Goal: Information Seeking & Learning: Learn about a topic

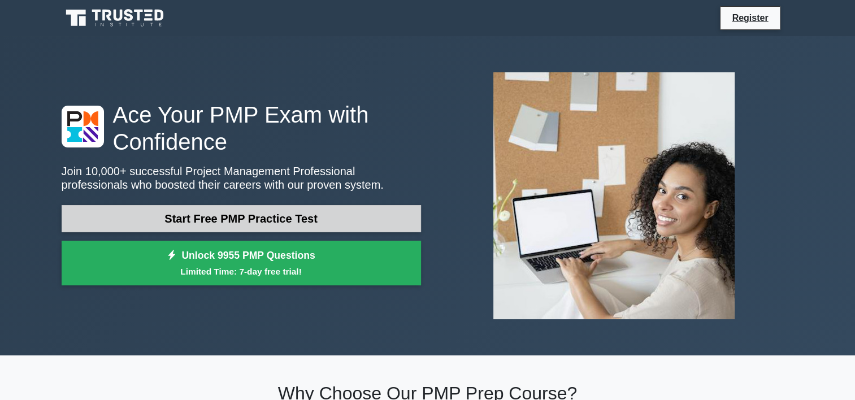
click at [255, 211] on link "Start Free PMP Practice Test" at bounding box center [241, 218] width 359 height 27
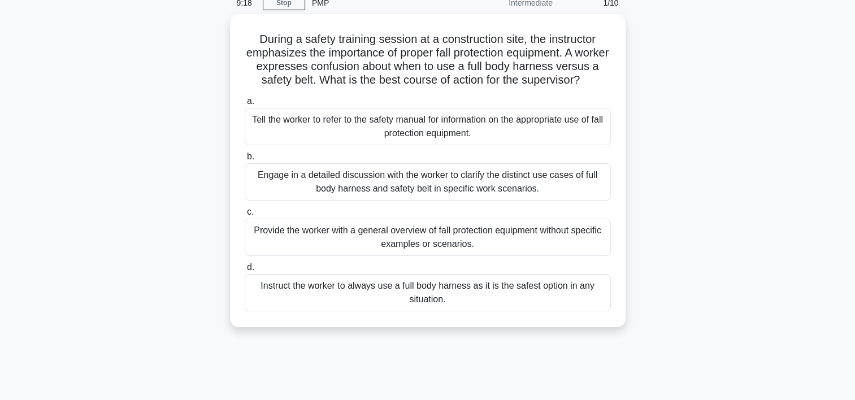
scroll to position [56, 0]
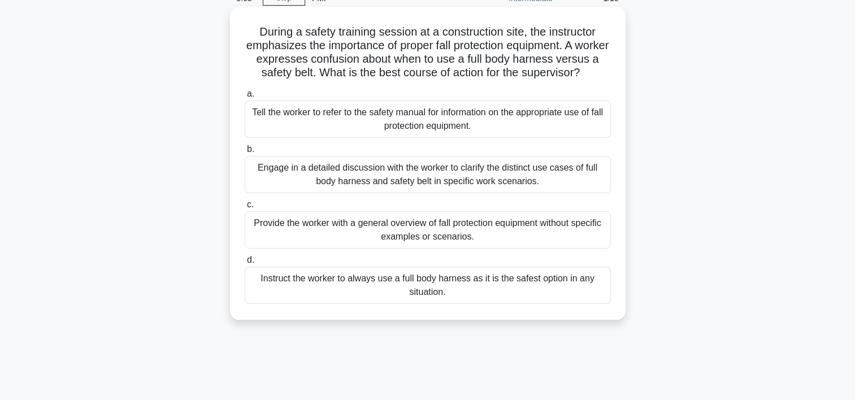
click at [473, 187] on div "Engage in a detailed discussion with the worker to clarify the distinct use cas…" at bounding box center [428, 174] width 366 height 37
click at [245, 153] on input "b. Engage in a detailed discussion with the worker to clarify the distinct use …" at bounding box center [245, 149] width 0 height 7
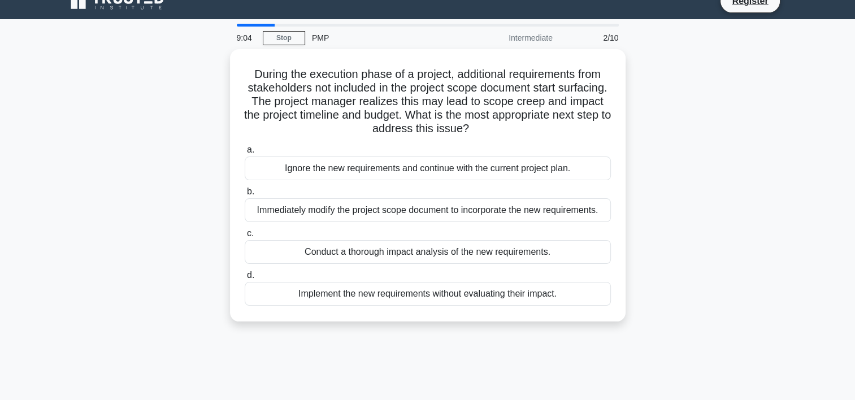
scroll to position [0, 0]
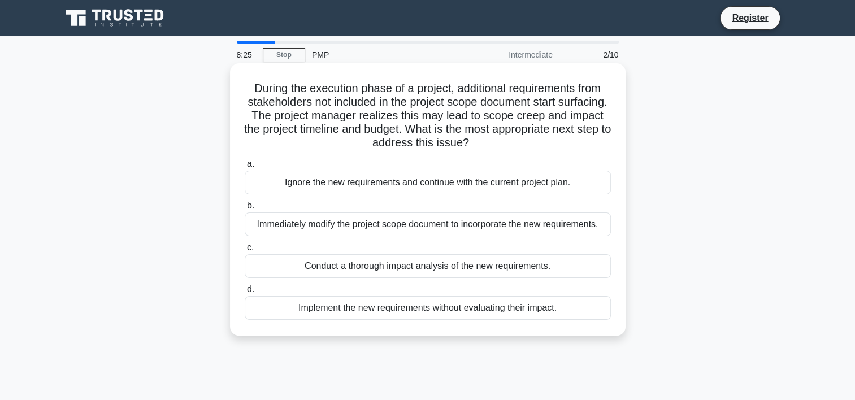
click at [463, 267] on div "Conduct a thorough impact analysis of the new requirements." at bounding box center [428, 266] width 366 height 24
click at [245, 251] on input "c. Conduct a thorough impact analysis of the new requirements." at bounding box center [245, 247] width 0 height 7
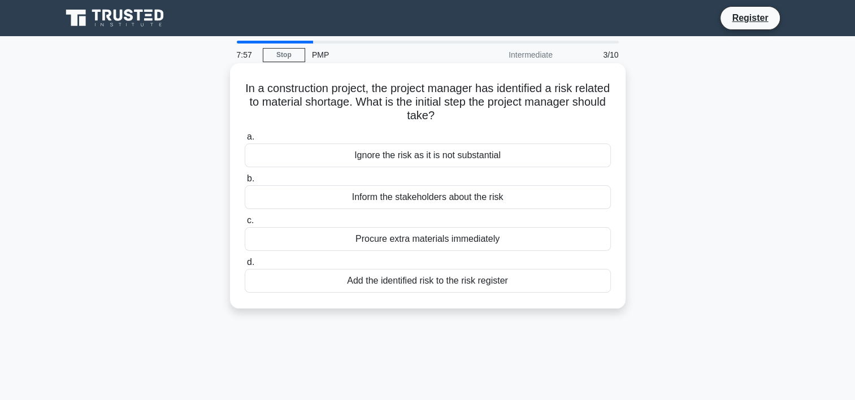
click at [459, 280] on div "Add the identified risk to the risk register" at bounding box center [428, 281] width 366 height 24
click at [245, 266] on input "d. Add the identified risk to the risk register" at bounding box center [245, 262] width 0 height 7
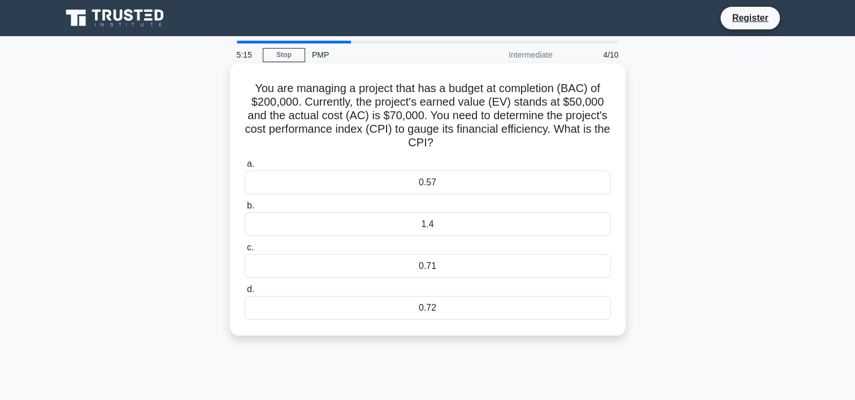
click at [450, 263] on div "0.71" at bounding box center [428, 266] width 366 height 24
click at [245, 251] on input "c. 0.71" at bounding box center [245, 247] width 0 height 7
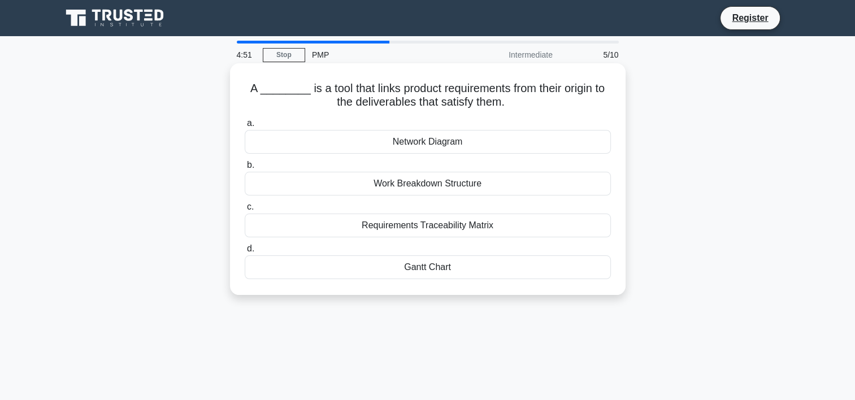
click at [471, 228] on div "Requirements Traceability Matrix" at bounding box center [428, 226] width 366 height 24
click at [245, 211] on input "c. Requirements Traceability Matrix" at bounding box center [245, 206] width 0 height 7
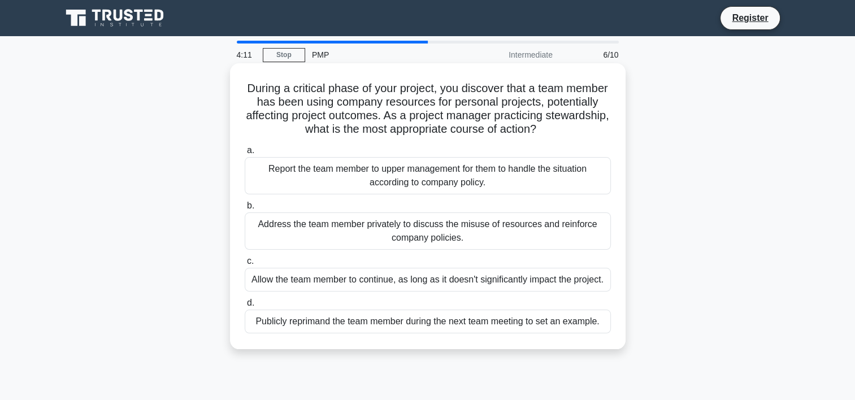
click at [447, 170] on div "Report the team member to upper management for them to handle the situation acc…" at bounding box center [428, 175] width 366 height 37
click at [245, 154] on input "a. Report the team member to upper management for them to handle the situation …" at bounding box center [245, 150] width 0 height 7
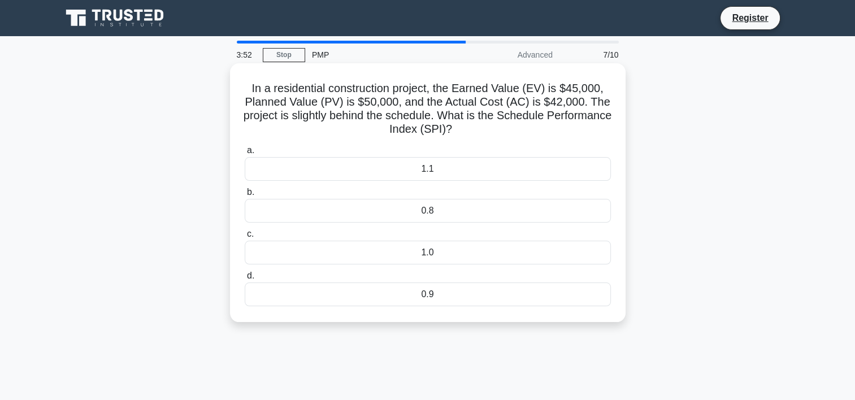
click at [459, 252] on div "1.0" at bounding box center [428, 253] width 366 height 24
click at [245, 238] on input "c. 1.0" at bounding box center [245, 233] width 0 height 7
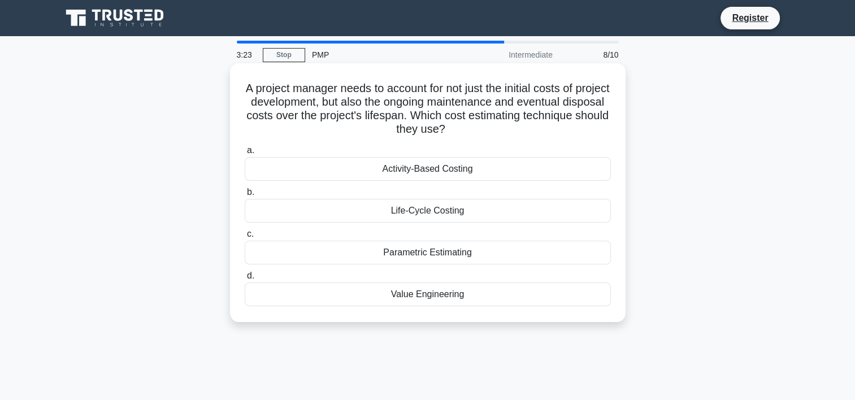
drag, startPoint x: 502, startPoint y: 133, endPoint x: 256, endPoint y: 78, distance: 251.7
click at [256, 78] on div "A project manager needs to account for not just the initial costs of project de…" at bounding box center [427, 193] width 386 height 250
copy h5 "A project manager needs to account for not just the initial costs of project de…"
click at [454, 210] on div "Life-Cycle Costing" at bounding box center [428, 211] width 366 height 24
click at [245, 196] on input "b. Life-Cycle Costing" at bounding box center [245, 192] width 0 height 7
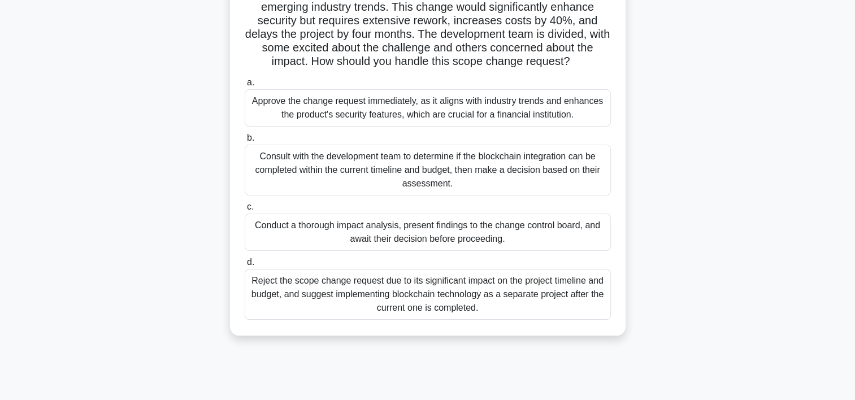
scroll to position [122, 0]
click at [485, 172] on div "Consult with the development team to determine if the blockchain integration ca…" at bounding box center [428, 170] width 366 height 51
click at [245, 142] on input "b. Consult with the development team to determine if the blockchain integration…" at bounding box center [245, 137] width 0 height 7
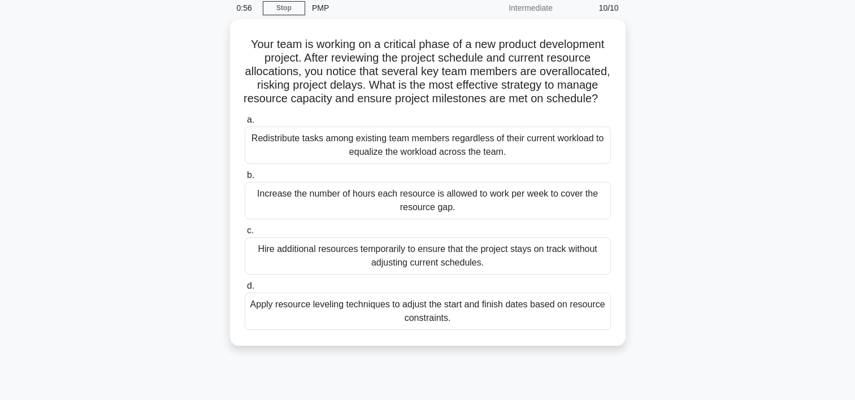
scroll to position [47, 0]
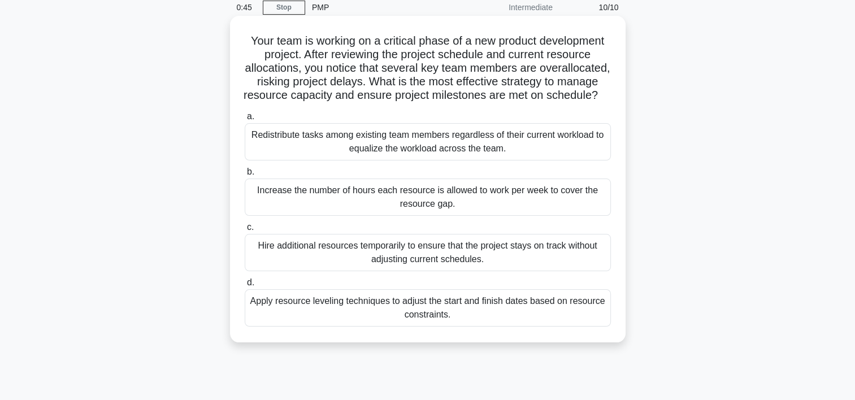
click at [489, 323] on div "Apply resource leveling techniques to adjust the start and finish dates based o…" at bounding box center [428, 307] width 366 height 37
click at [245, 286] on input "d. Apply resource leveling techniques to adjust the start and finish dates base…" at bounding box center [245, 282] width 0 height 7
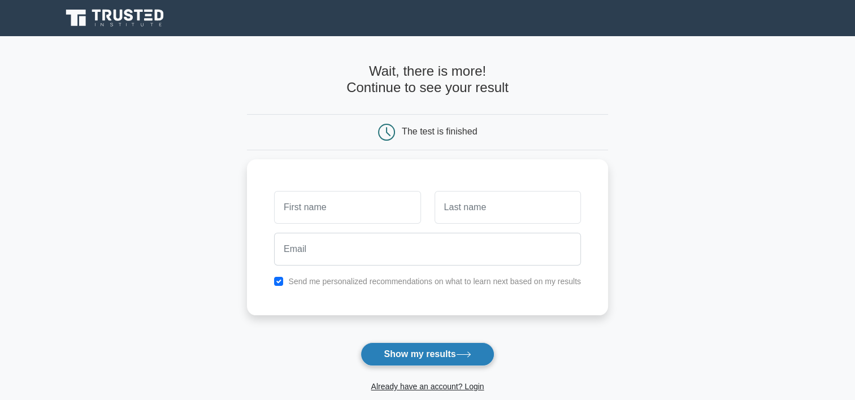
click at [423, 349] on button "Show my results" at bounding box center [426, 354] width 133 height 24
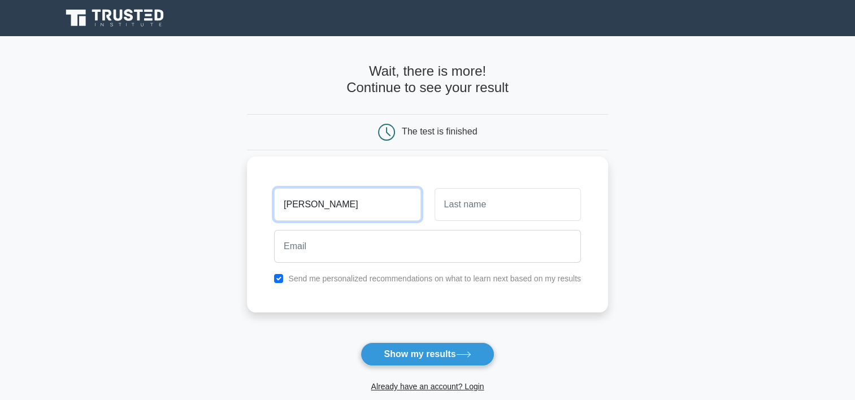
type input "Luca"
type input "Galluccio"
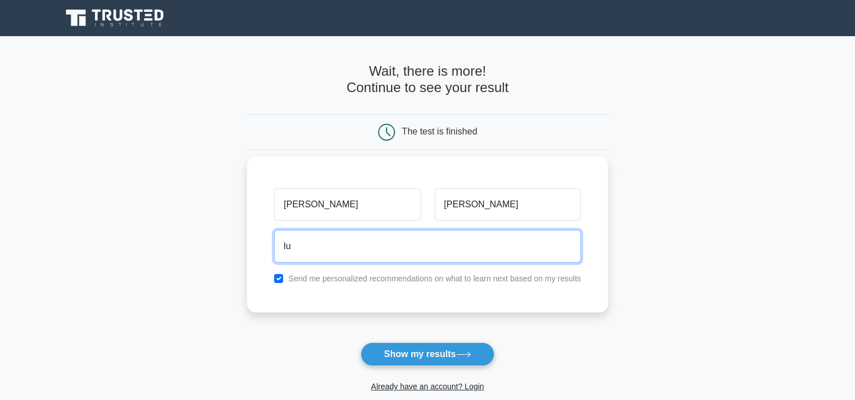
type input "lucagalluccio33@gmail.com"
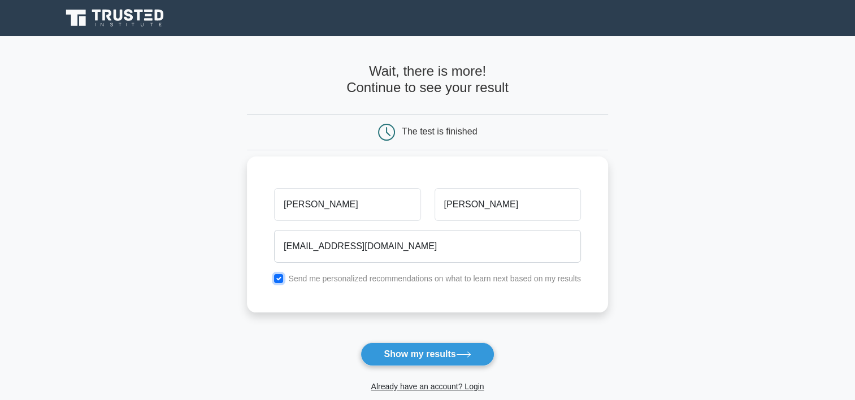
click at [280, 278] on input "checkbox" at bounding box center [278, 278] width 9 height 9
checkbox input "false"
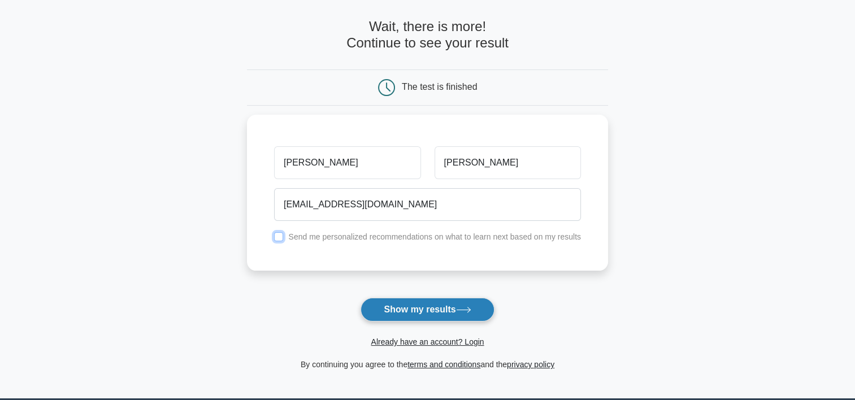
scroll to position [36, 0]
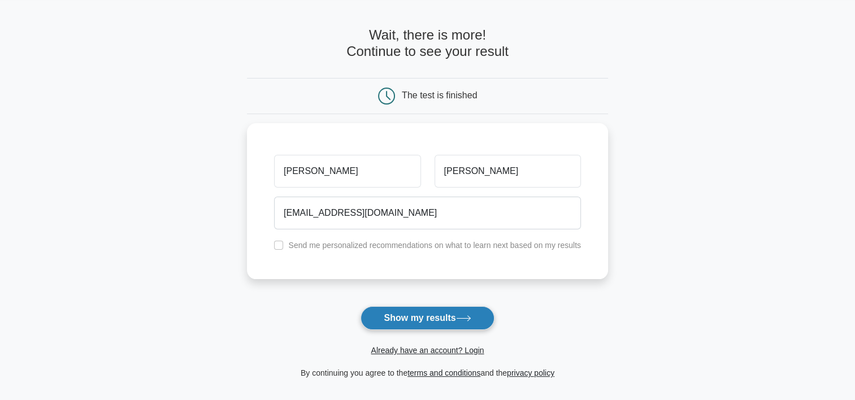
click at [438, 317] on button "Show my results" at bounding box center [426, 318] width 133 height 24
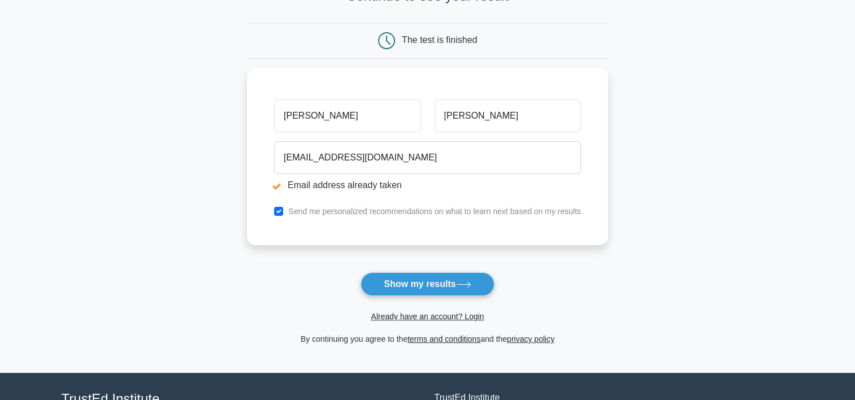
scroll to position [137, 0]
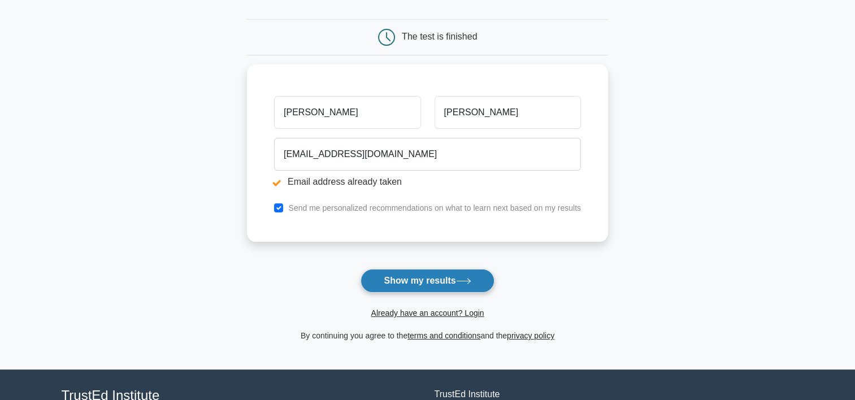
click at [473, 275] on button "Show my results" at bounding box center [426, 281] width 133 height 24
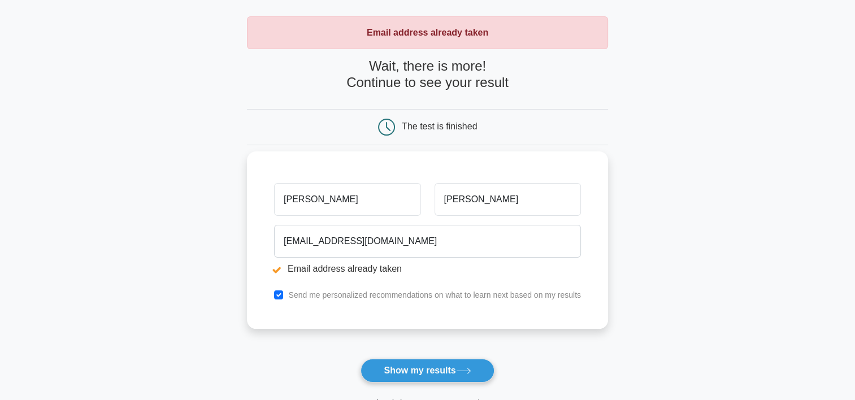
scroll to position [52, 0]
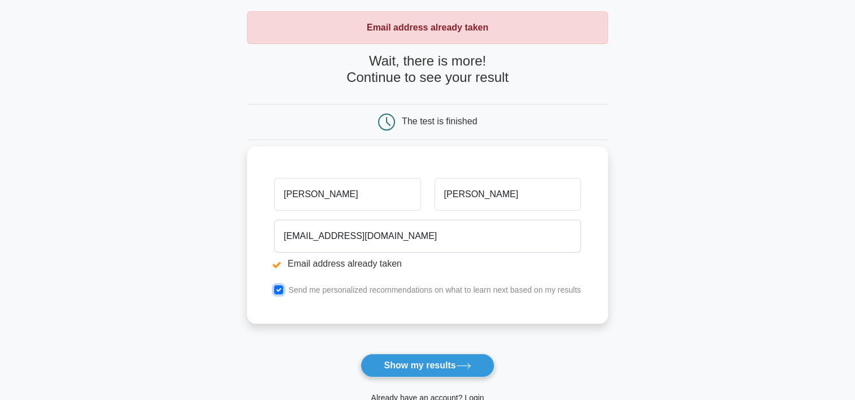
click at [280, 286] on input "checkbox" at bounding box center [278, 289] width 9 height 9
checkbox input "false"
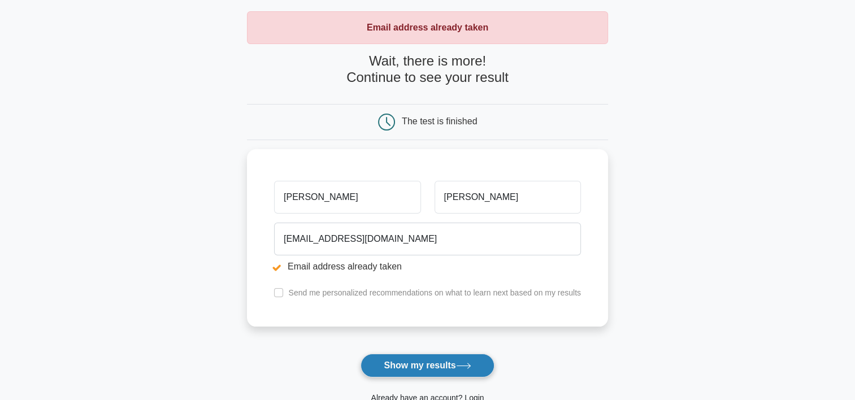
click at [433, 365] on button "Show my results" at bounding box center [426, 366] width 133 height 24
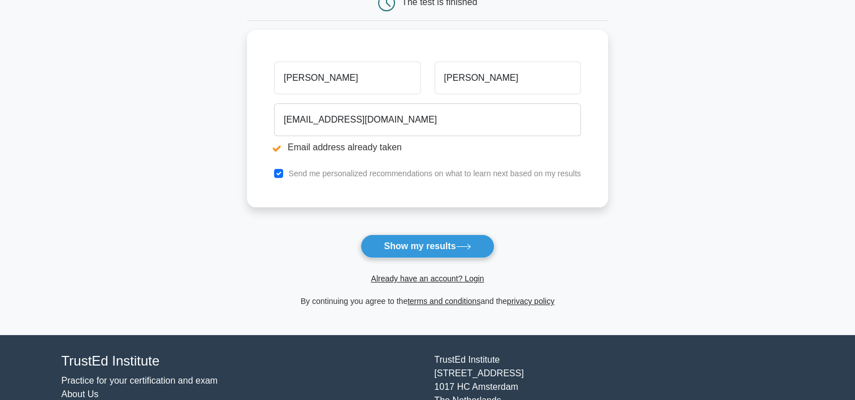
scroll to position [230, 0]
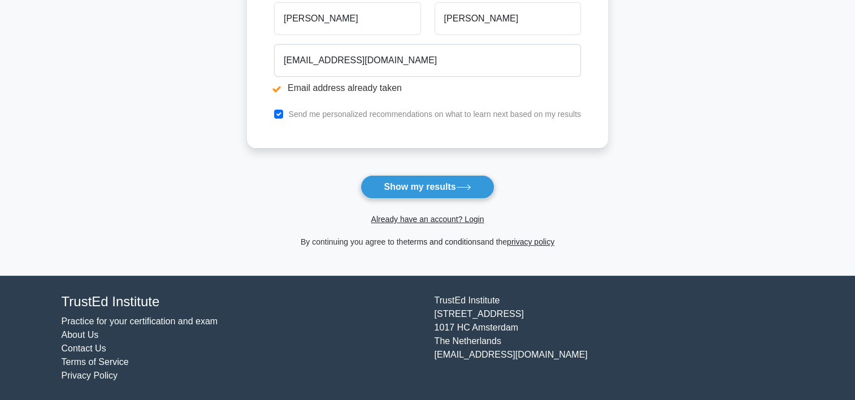
click at [439, 244] on link "terms and conditions" at bounding box center [443, 241] width 73 height 9
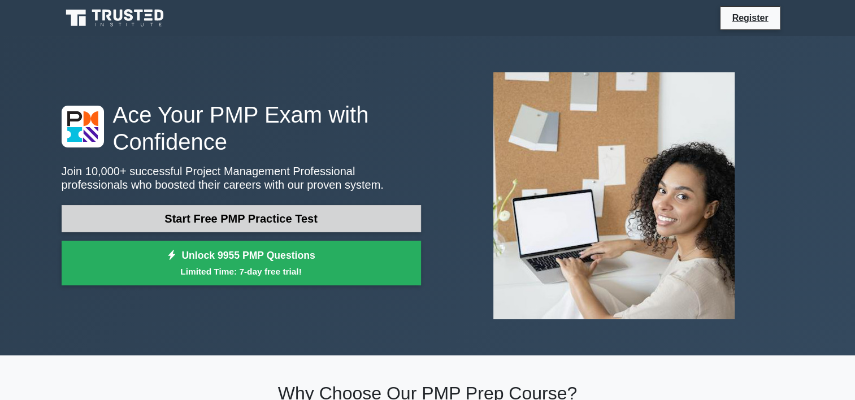
click at [338, 213] on link "Start Free PMP Practice Test" at bounding box center [241, 218] width 359 height 27
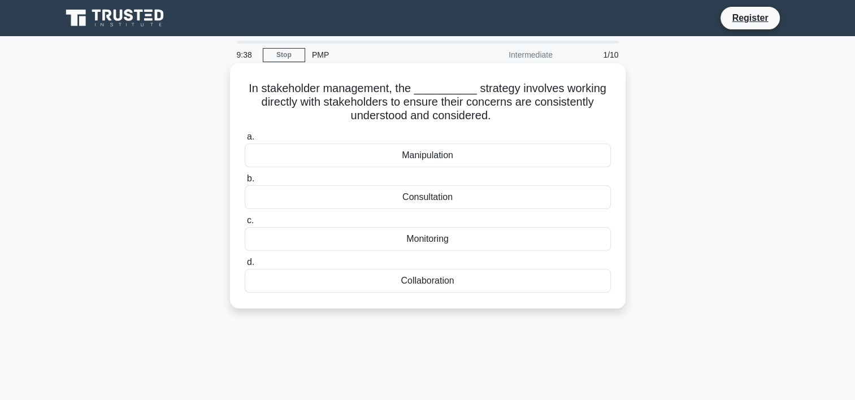
click at [442, 276] on div "Collaboration" at bounding box center [428, 281] width 366 height 24
click at [245, 266] on input "d. Collaboration" at bounding box center [245, 262] width 0 height 7
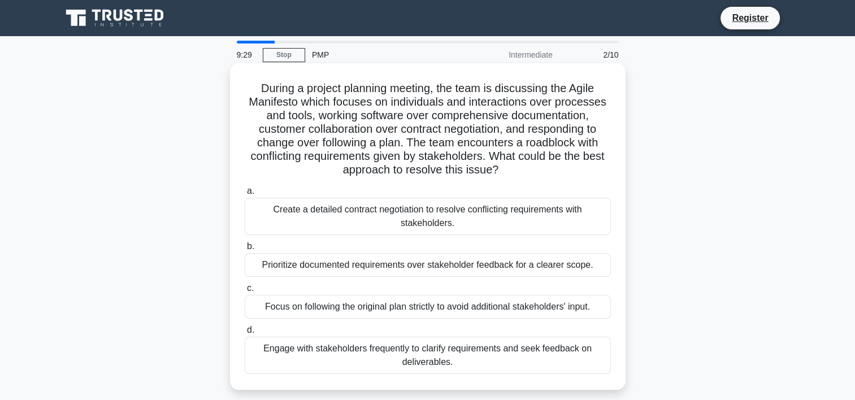
click at [467, 222] on div "Create a detailed contract negotiation to resolve conflicting requirements with…" at bounding box center [428, 216] width 366 height 37
click at [245, 195] on input "a. Create a detailed contract negotiation to resolve conflicting requirements w…" at bounding box center [245, 191] width 0 height 7
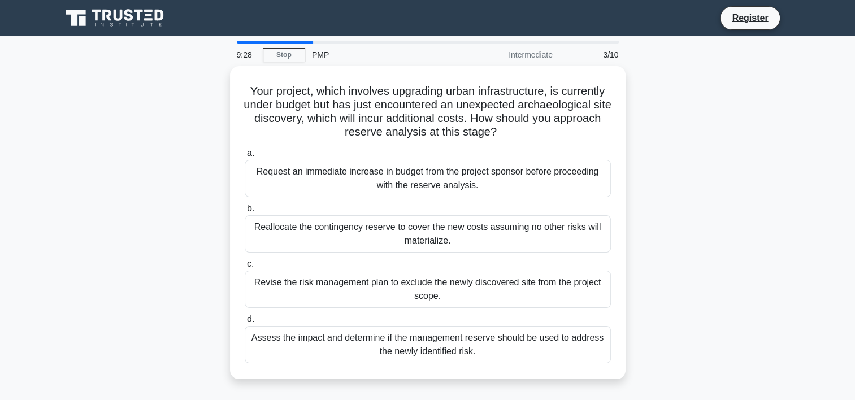
click at [467, 222] on div "Reallocate the contingency reserve to cover the new costs assuming no other ris…" at bounding box center [428, 233] width 366 height 37
click at [245, 212] on input "b. Reallocate the contingency reserve to cover the new costs assuming no other …" at bounding box center [245, 208] width 0 height 7
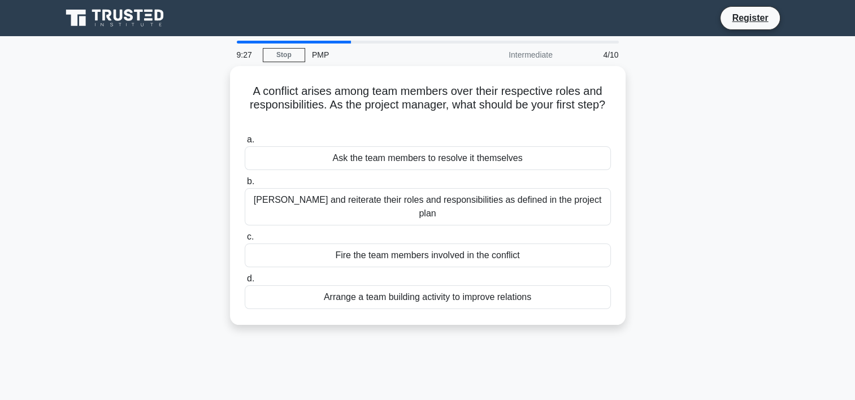
click at [467, 230] on label "c. Fire the team members involved in the conflict" at bounding box center [428, 248] width 366 height 37
click at [245, 233] on input "c. Fire the team members involved in the conflict" at bounding box center [245, 236] width 0 height 7
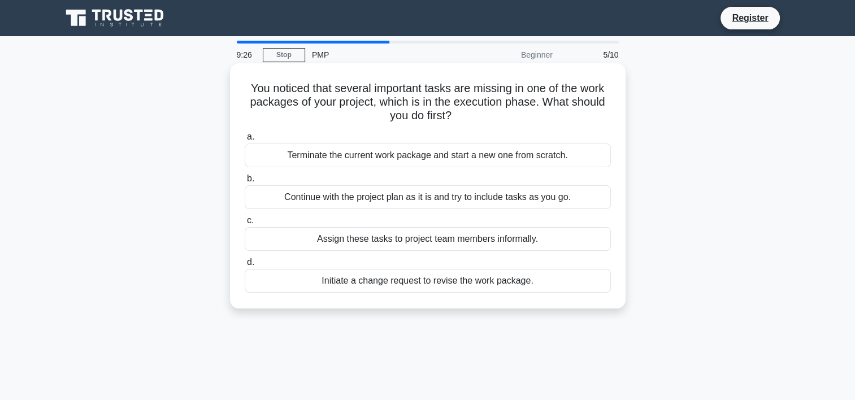
click at [461, 239] on div "Assign these tasks to project team members informally." at bounding box center [428, 239] width 366 height 24
click at [245, 224] on input "c. Assign these tasks to project team members informally." at bounding box center [245, 220] width 0 height 7
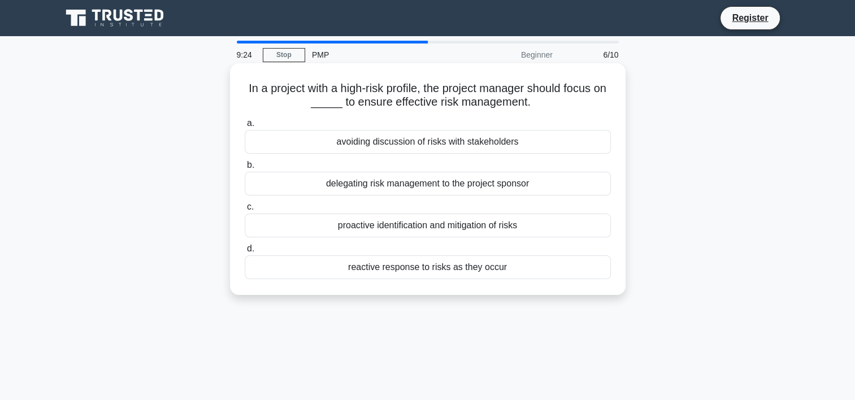
click at [455, 265] on div "reactive response to risks as they occur" at bounding box center [428, 267] width 366 height 24
click at [245, 252] on input "d. reactive response to risks as they occur" at bounding box center [245, 248] width 0 height 7
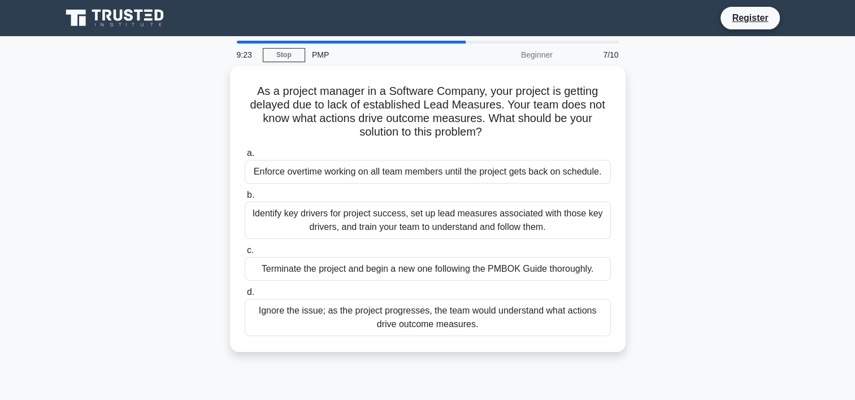
click at [455, 265] on div "Terminate the project and begin a new one following the PMBOK Guide thoroughly." at bounding box center [428, 269] width 366 height 24
click at [245, 254] on input "c. Terminate the project and begin a new one following the PMBOK Guide thorough…" at bounding box center [245, 250] width 0 height 7
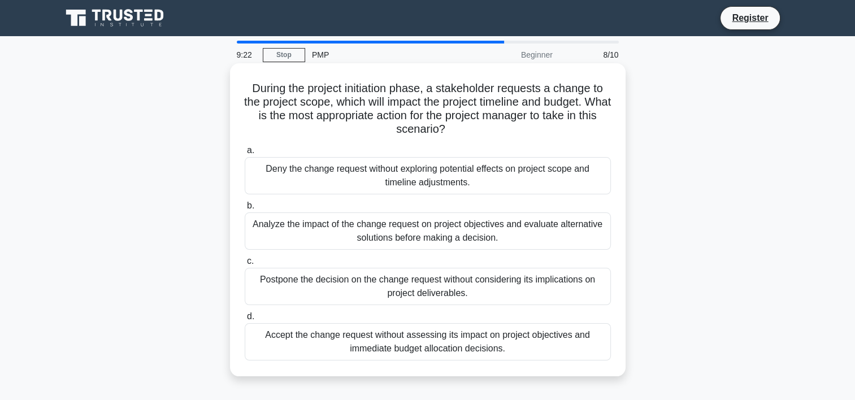
click at [454, 271] on div "Postpone the decision on the change request without considering its implication…" at bounding box center [428, 286] width 366 height 37
click at [245, 265] on input "c. Postpone the decision on the change request without considering its implicat…" at bounding box center [245, 261] width 0 height 7
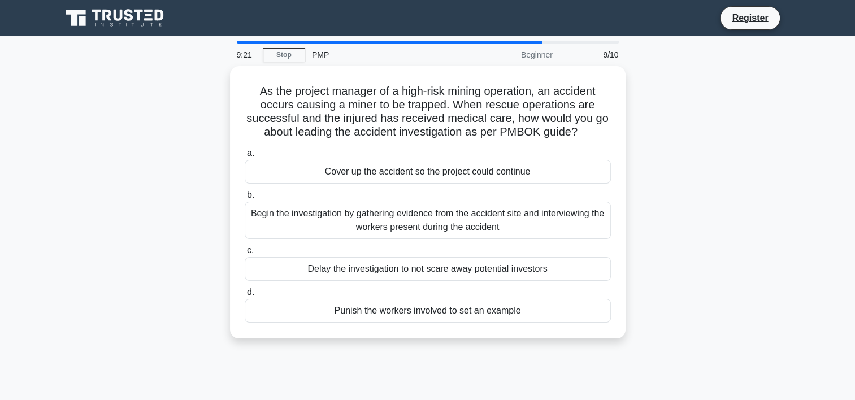
click at [454, 271] on div "Delay the investigation to not scare away potential investors" at bounding box center [428, 269] width 366 height 24
click at [245, 254] on input "c. Delay the investigation to not scare away potential investors" at bounding box center [245, 250] width 0 height 7
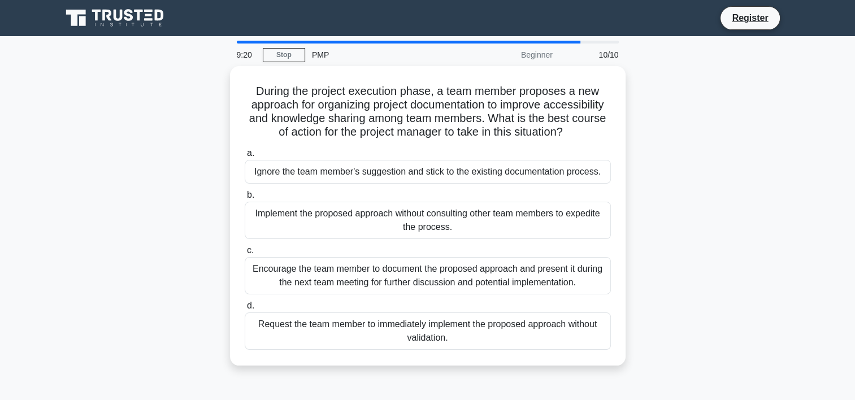
click at [454, 271] on div "Encourage the team member to document the proposed approach and present it duri…" at bounding box center [428, 275] width 366 height 37
click at [245, 254] on input "c. Encourage the team member to document the proposed approach and present it d…" at bounding box center [245, 250] width 0 height 7
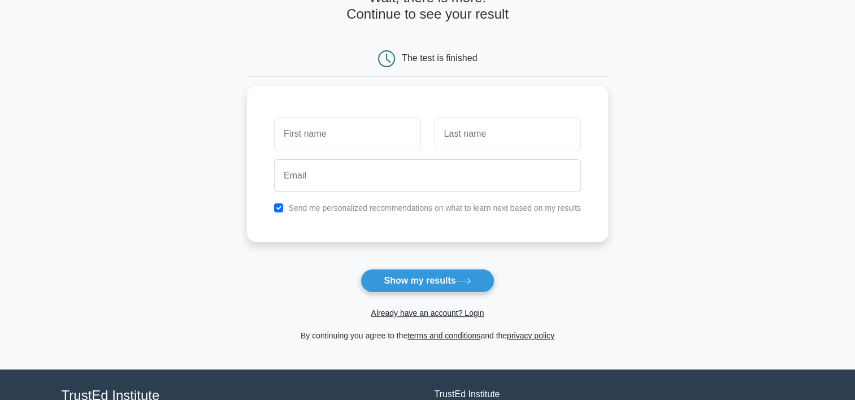
scroll to position [75, 0]
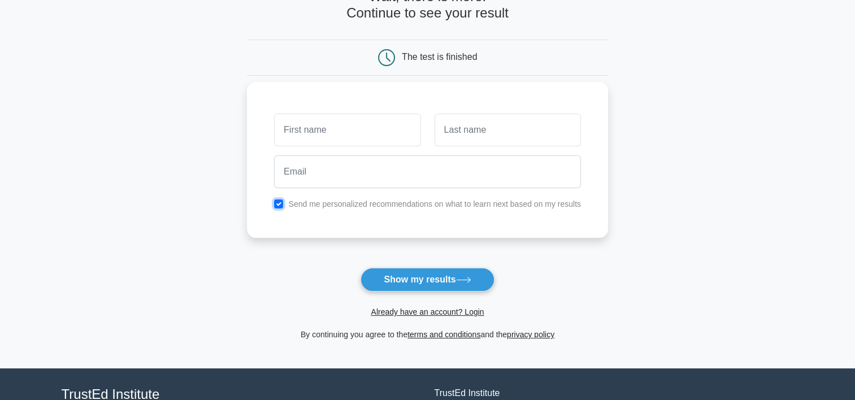
click at [280, 201] on input "checkbox" at bounding box center [278, 203] width 9 height 9
checkbox input "false"
click at [407, 277] on button "Show my results" at bounding box center [426, 280] width 133 height 24
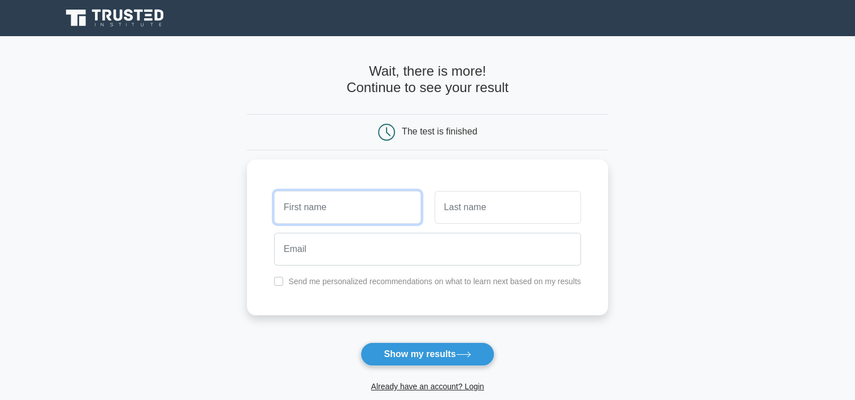
scroll to position [167, 0]
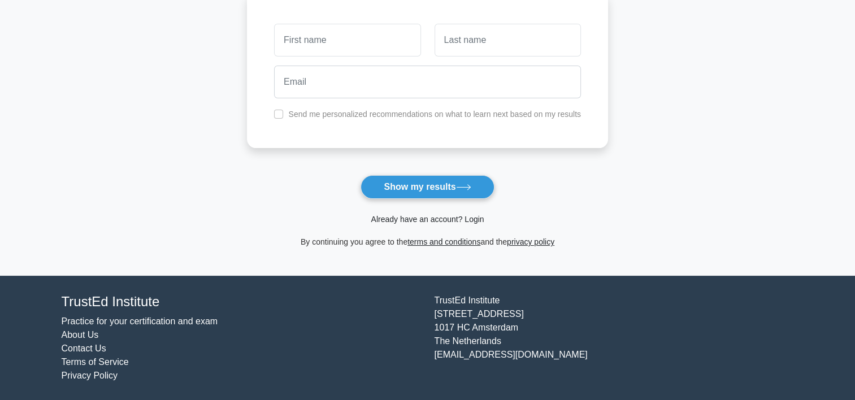
click at [443, 216] on link "Already have an account? Login" at bounding box center [427, 219] width 113 height 9
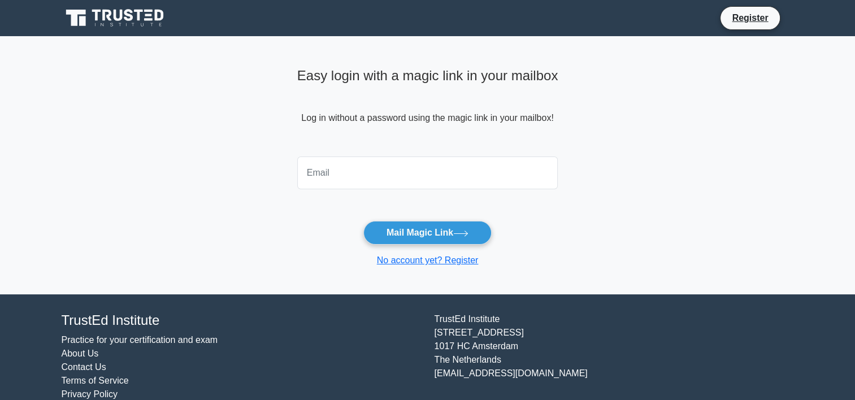
click at [404, 170] on input "email" at bounding box center [427, 172] width 261 height 33
click at [529, 223] on form "Mail Magic Link No account yet? Register" at bounding box center [427, 209] width 261 height 115
click at [429, 255] on link "No account yet? Register" at bounding box center [428, 260] width 102 height 10
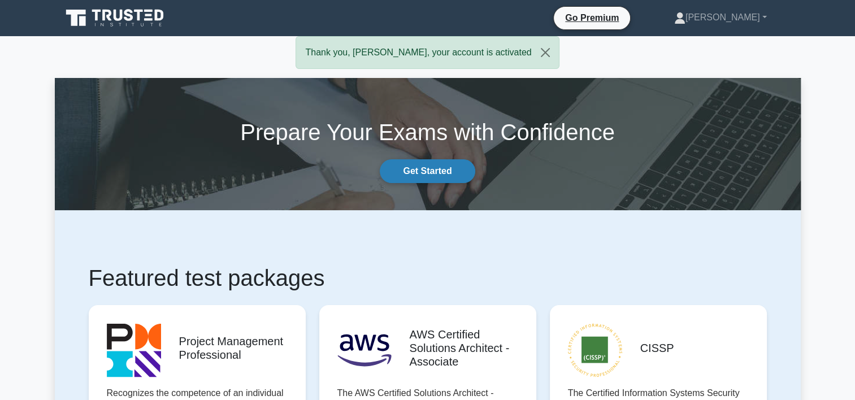
click at [435, 179] on link "Get Started" at bounding box center [427, 171] width 95 height 24
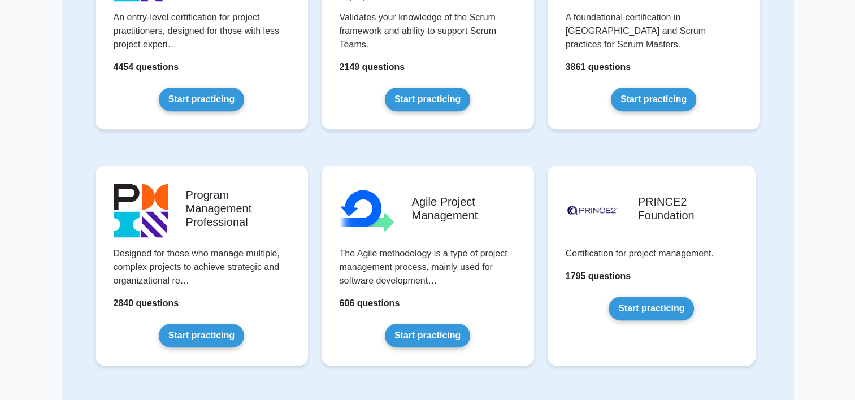
scroll to position [438, 0]
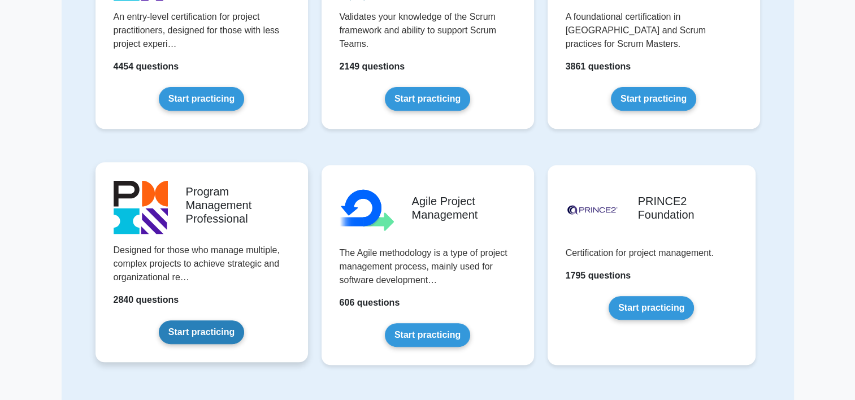
click at [214, 337] on link "Start practicing" at bounding box center [201, 332] width 85 height 24
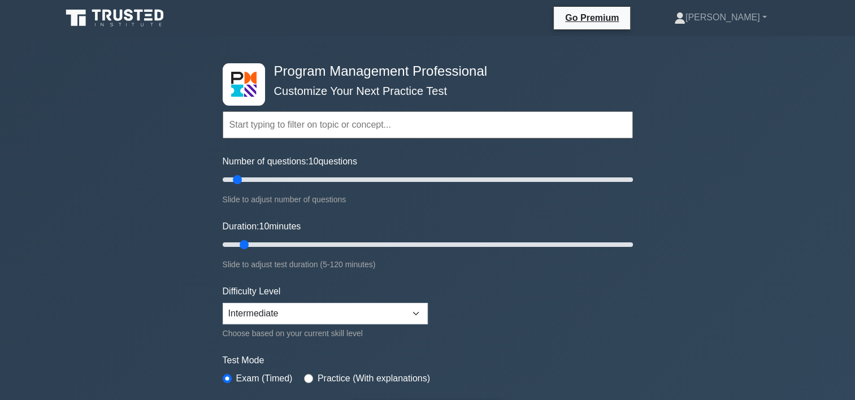
click at [415, 202] on div "Slide to adjust number of questions" at bounding box center [428, 200] width 410 height 14
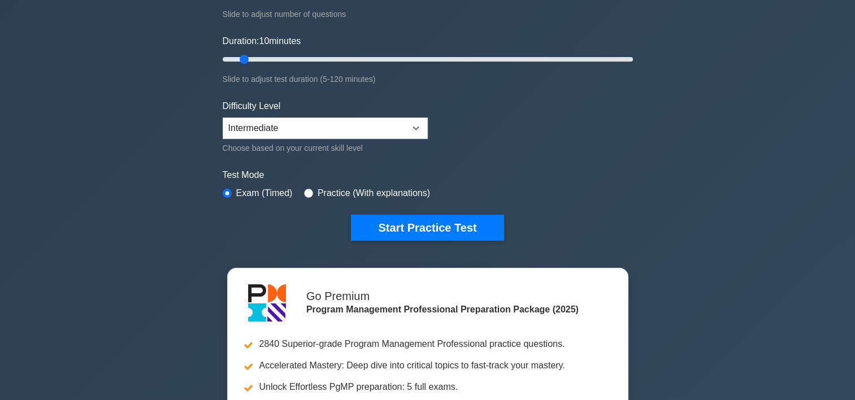
scroll to position [180, 0]
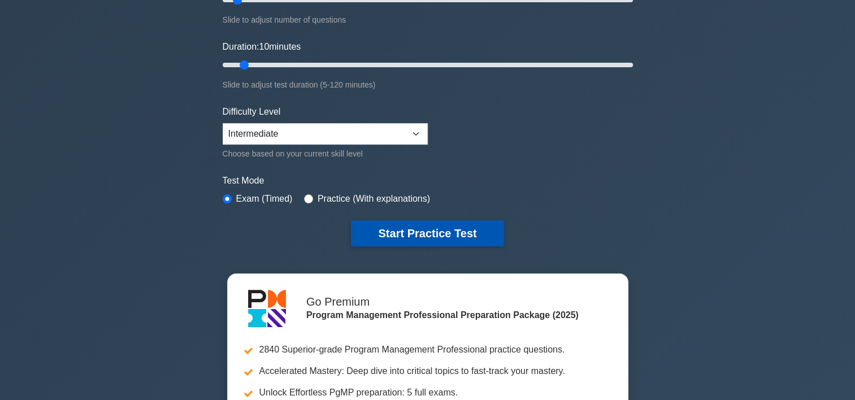
click at [441, 229] on button "Start Practice Test" at bounding box center [427, 233] width 153 height 26
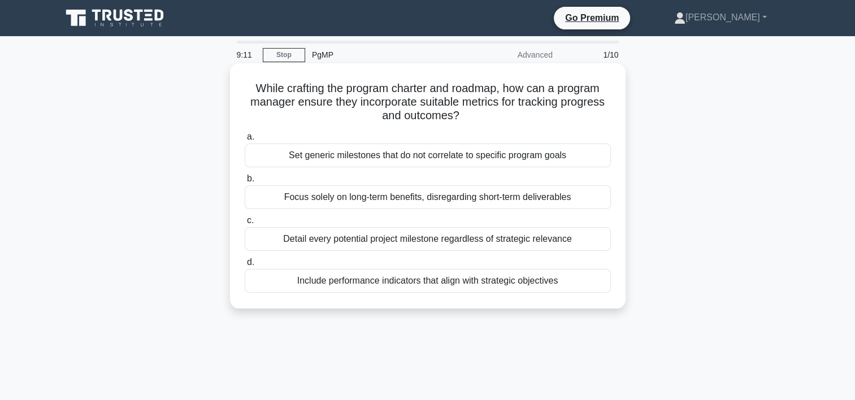
click at [364, 240] on div "Detail every potential project milestone regardless of strategic relevance" at bounding box center [428, 239] width 366 height 24
click at [245, 224] on input "c. Detail every potential project milestone regardless of strategic relevance" at bounding box center [245, 220] width 0 height 7
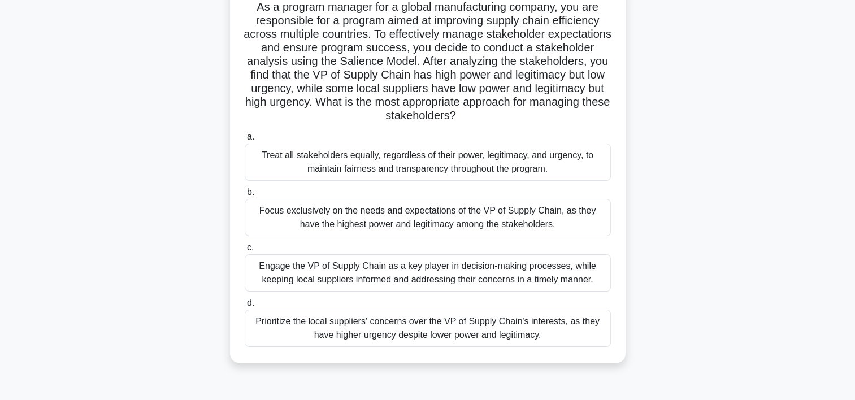
scroll to position [88, 0]
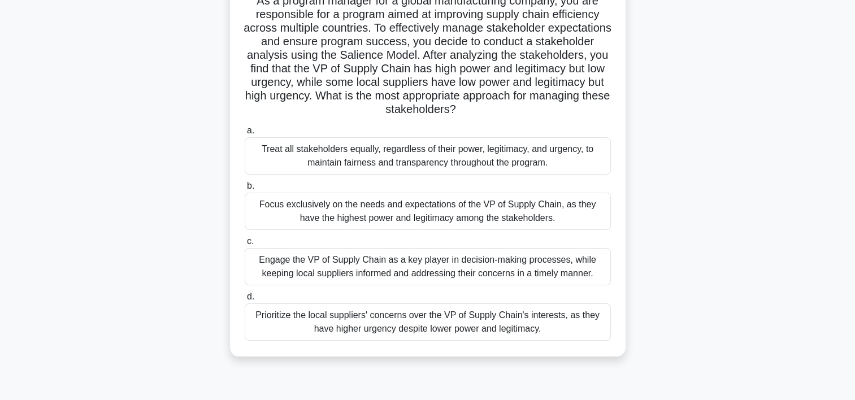
click at [498, 263] on div "Engage the VP of Supply Chain as a key player in decision-making processes, whi…" at bounding box center [428, 266] width 366 height 37
click at [245, 245] on input "c. Engage the VP of Supply Chain as a key player in decision-making processes, …" at bounding box center [245, 241] width 0 height 7
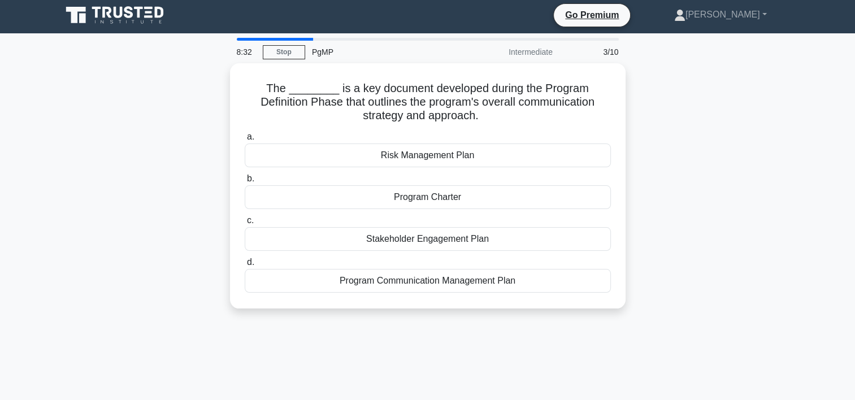
scroll to position [0, 0]
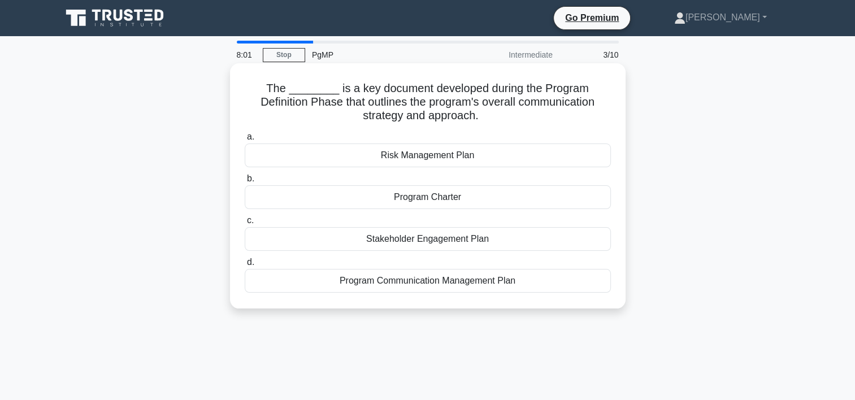
click at [468, 197] on div "Program Charter" at bounding box center [428, 197] width 366 height 24
click at [245, 182] on input "b. Program Charter" at bounding box center [245, 178] width 0 height 7
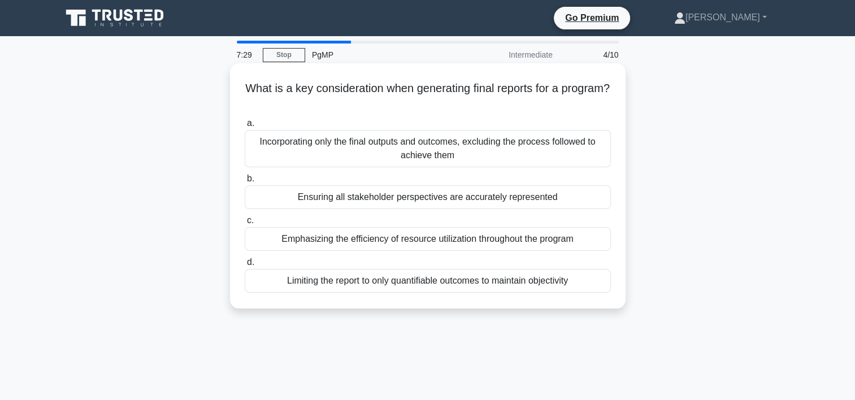
click at [389, 191] on div "Ensuring all stakeholder perspectives are accurately represented" at bounding box center [428, 197] width 366 height 24
click at [245, 182] on input "b. Ensuring all stakeholder perspectives are accurately represented" at bounding box center [245, 178] width 0 height 7
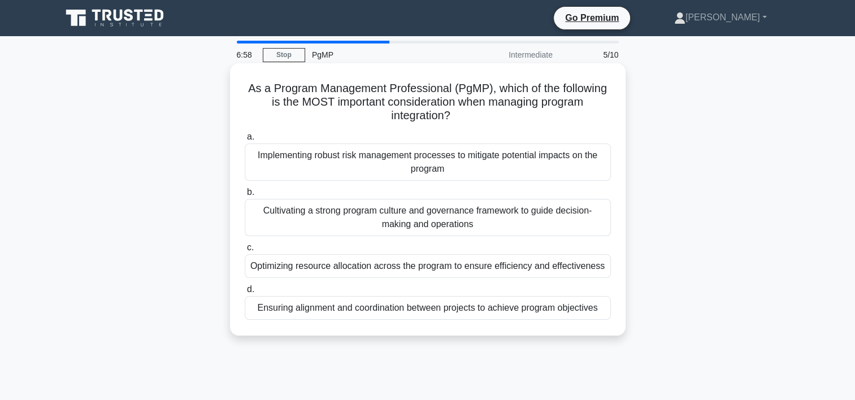
click at [437, 168] on div "Implementing robust risk management processes to mitigate potential impacts on …" at bounding box center [428, 161] width 366 height 37
click at [245, 141] on input "a. Implementing robust risk management processes to mitigate potential impacts …" at bounding box center [245, 136] width 0 height 7
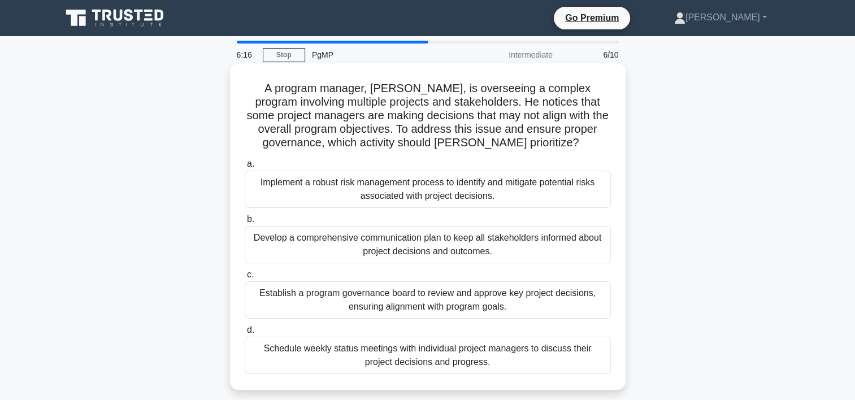
click at [452, 354] on div "Schedule weekly status meetings with individual project managers to discuss the…" at bounding box center [428, 355] width 366 height 37
click at [245, 334] on input "d. Schedule weekly status meetings with individual project managers to discuss …" at bounding box center [245, 329] width 0 height 7
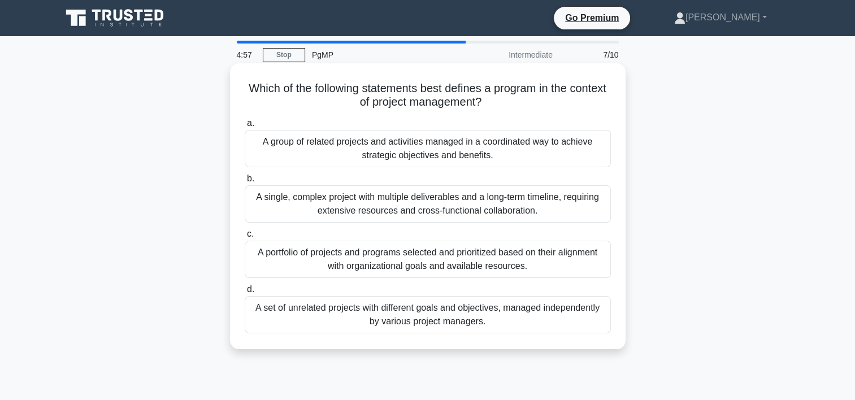
click at [427, 254] on div "A portfolio of projects and programs selected and prioritized based on their al…" at bounding box center [428, 259] width 366 height 37
click at [245, 238] on input "c. A portfolio of projects and programs selected and prioritized based on their…" at bounding box center [245, 233] width 0 height 7
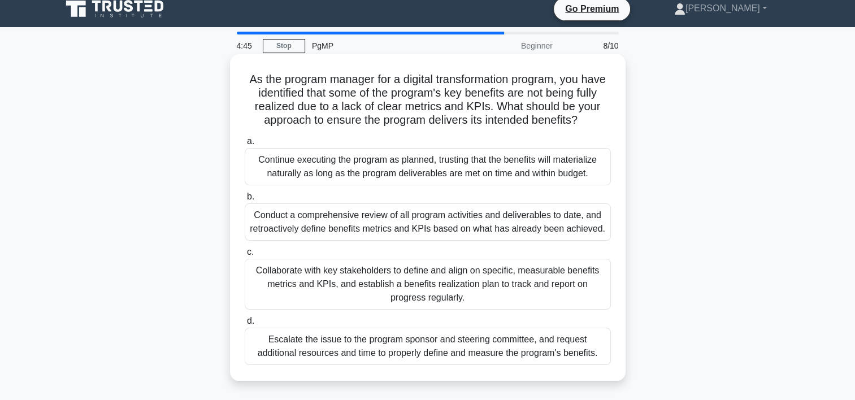
scroll to position [9, 0]
click at [334, 212] on div "Conduct a comprehensive review of all program activities and deliverables to da…" at bounding box center [428, 221] width 366 height 37
click at [245, 201] on input "b. Conduct a comprehensive review of all program activities and deliverables to…" at bounding box center [245, 196] width 0 height 7
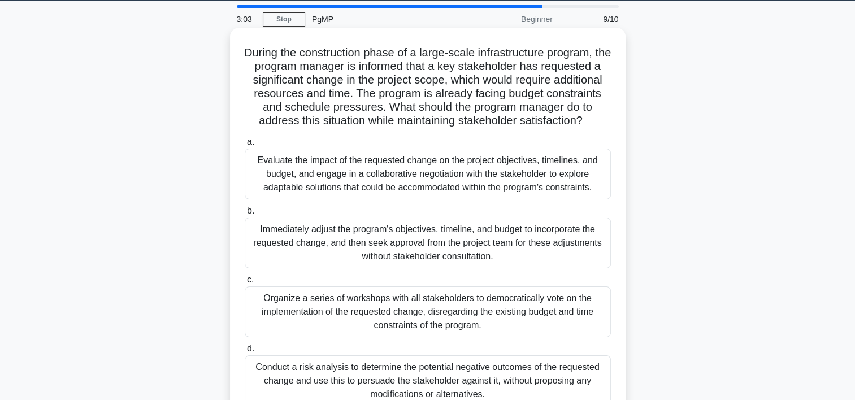
scroll to position [41, 0]
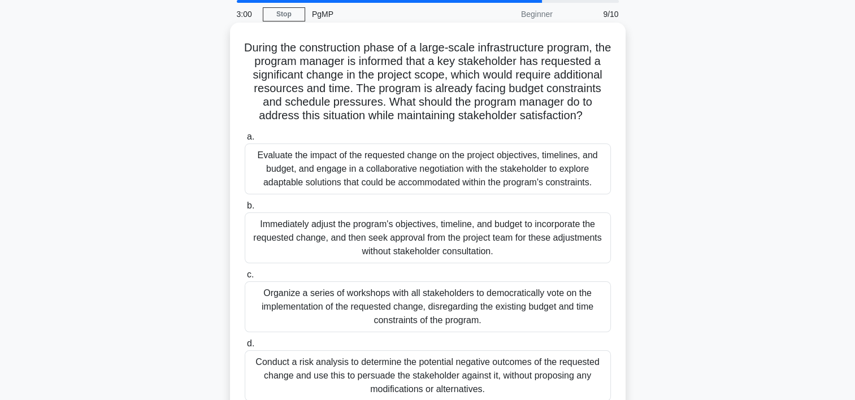
click at [356, 170] on div "Evaluate the impact of the requested change on the project objectives, timeline…" at bounding box center [428, 168] width 366 height 51
click at [245, 141] on input "a. Evaluate the impact of the requested change on the project objectives, timel…" at bounding box center [245, 136] width 0 height 7
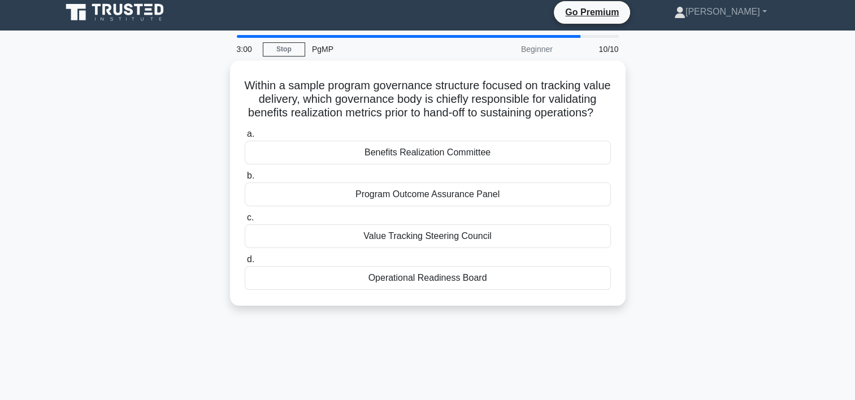
scroll to position [0, 0]
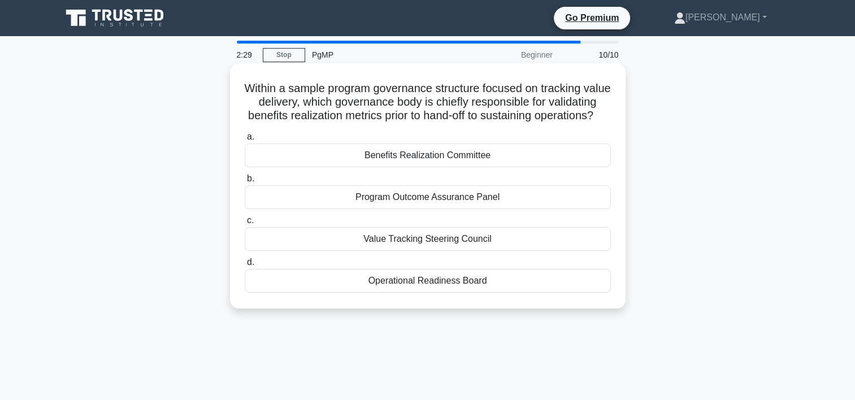
click at [465, 206] on div "Program Outcome Assurance Panel" at bounding box center [428, 197] width 366 height 24
click at [245, 182] on input "b. Program Outcome Assurance Panel" at bounding box center [245, 178] width 0 height 7
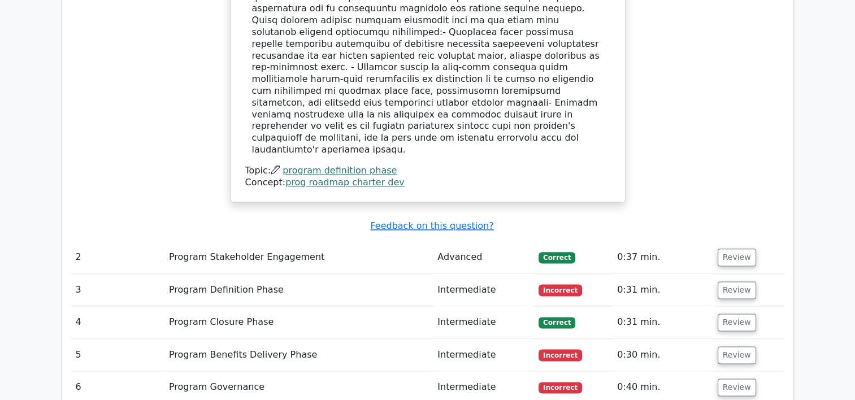
scroll to position [1358, 0]
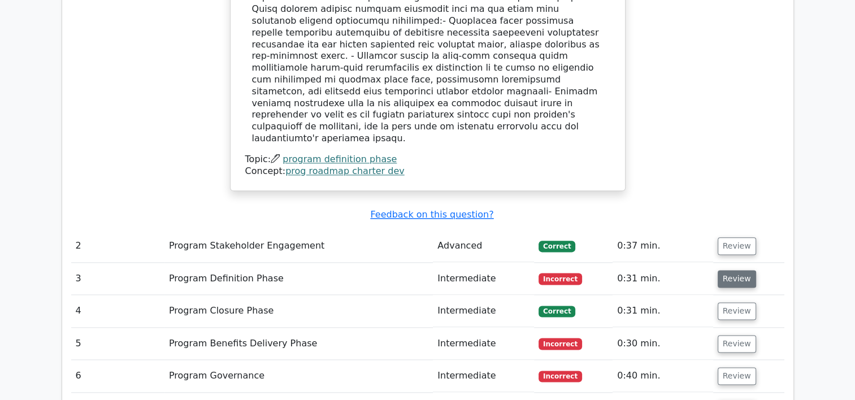
click at [739, 270] on button "Review" at bounding box center [736, 279] width 38 height 18
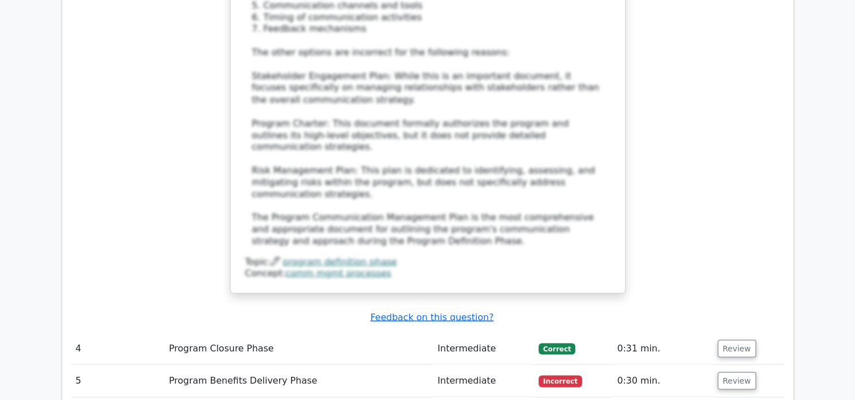
scroll to position [2041, 0]
click at [718, 371] on button "Review" at bounding box center [736, 380] width 38 height 18
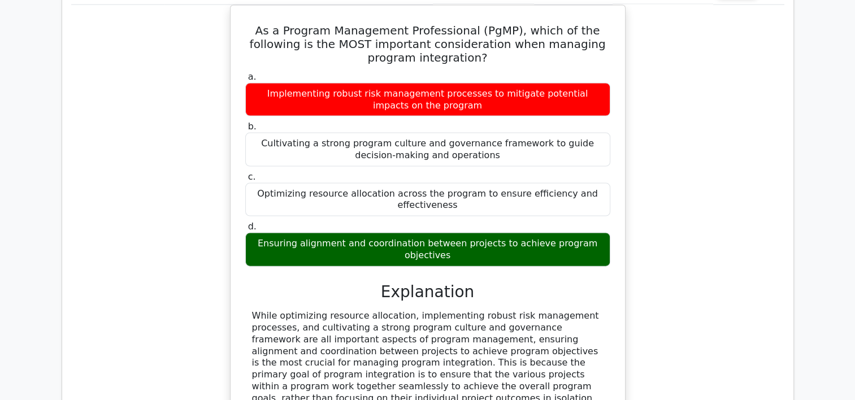
scroll to position [2597, 0]
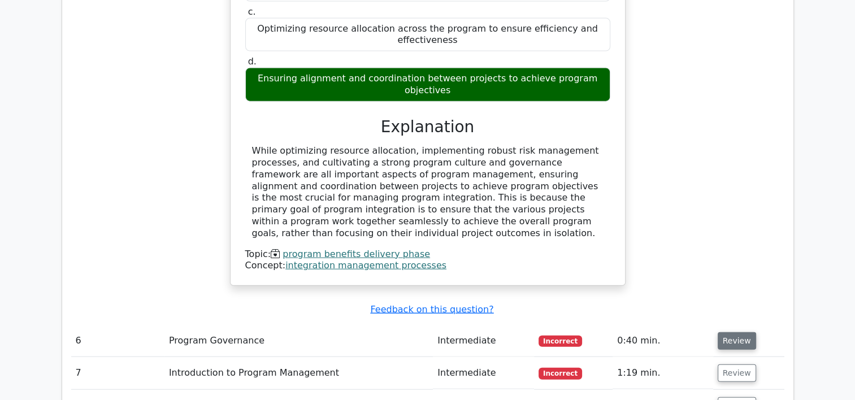
click at [728, 332] on button "Review" at bounding box center [736, 341] width 38 height 18
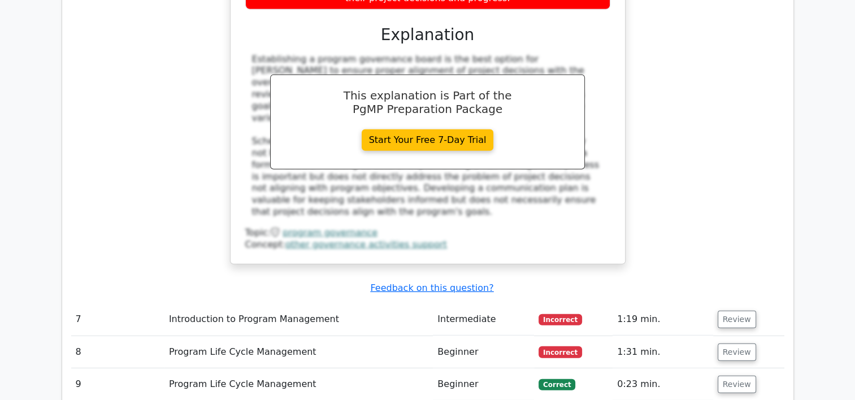
scroll to position [3248, 0]
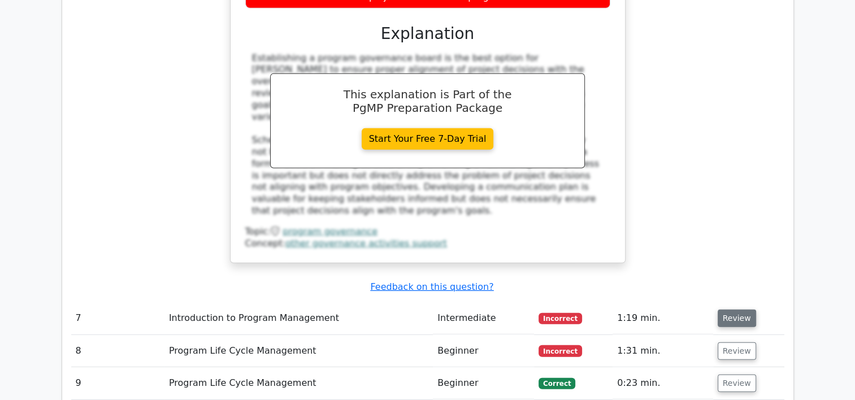
click at [739, 310] on button "Review" at bounding box center [736, 319] width 38 height 18
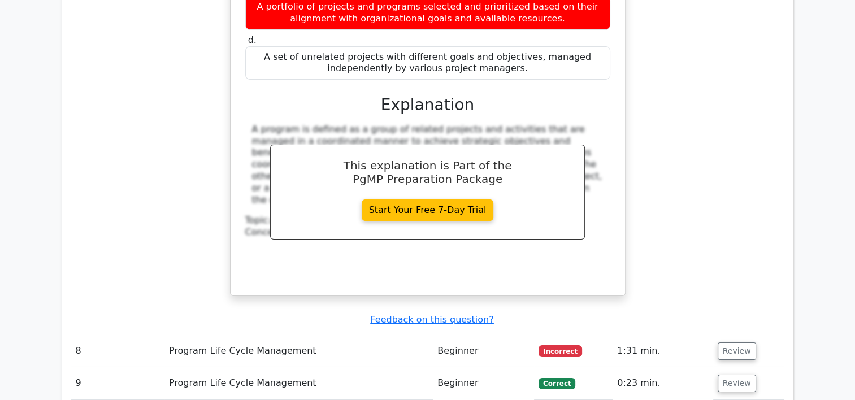
scroll to position [3760, 0]
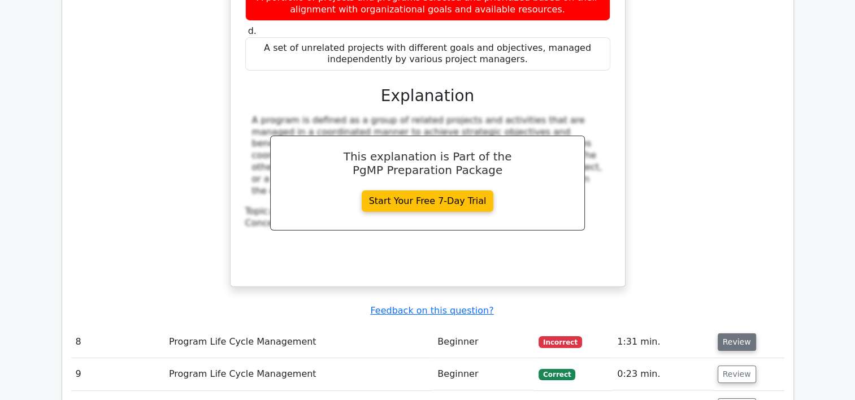
click at [729, 333] on button "Review" at bounding box center [736, 342] width 38 height 18
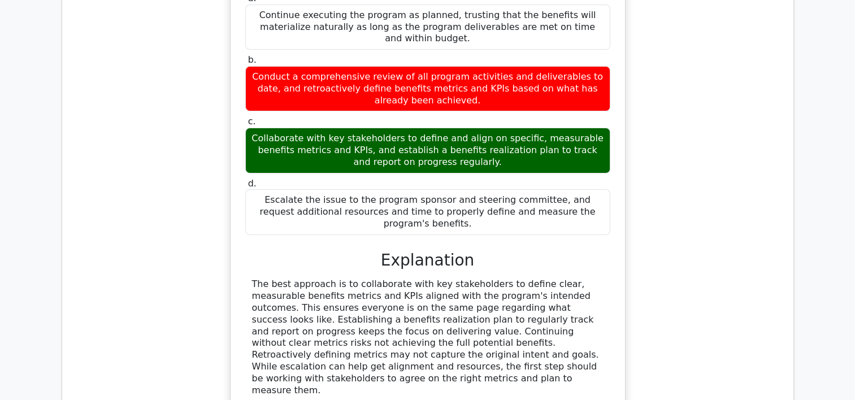
scroll to position [4234, 0]
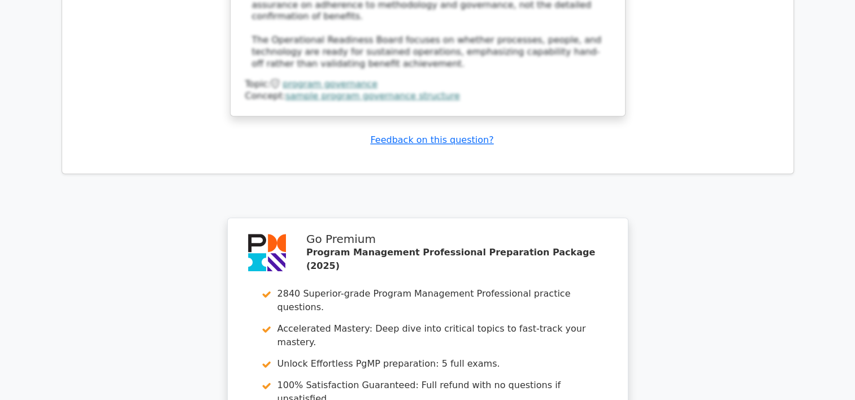
scroll to position [5215, 0]
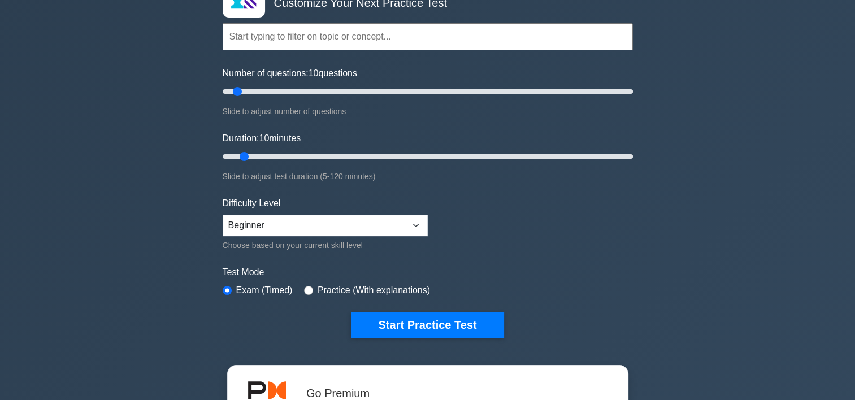
scroll to position [90, 0]
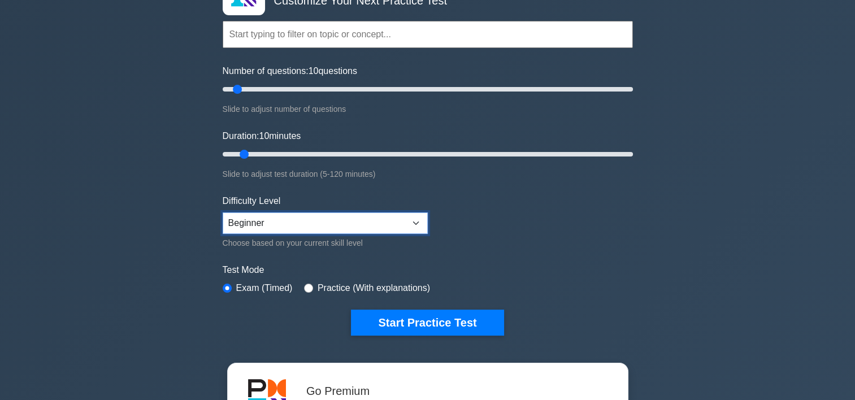
click at [413, 218] on select "Beginner Intermediate Expert" at bounding box center [325, 222] width 205 height 21
select select "intermediate"
click at [223, 212] on select "Beginner Intermediate Expert" at bounding box center [325, 222] width 205 height 21
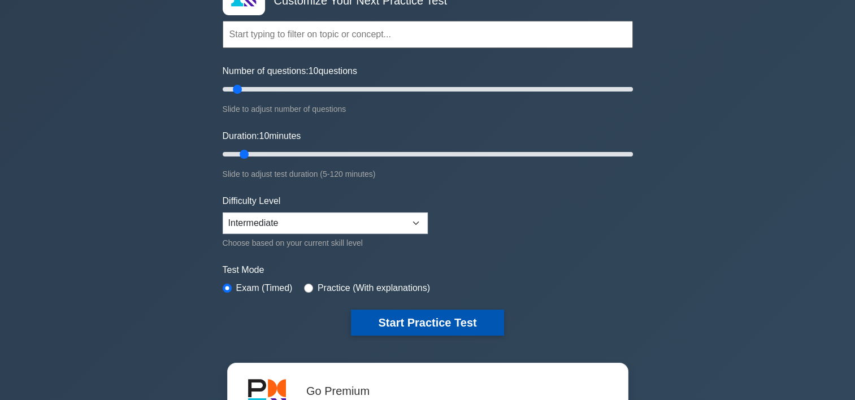
click at [415, 328] on button "Start Practice Test" at bounding box center [427, 323] width 153 height 26
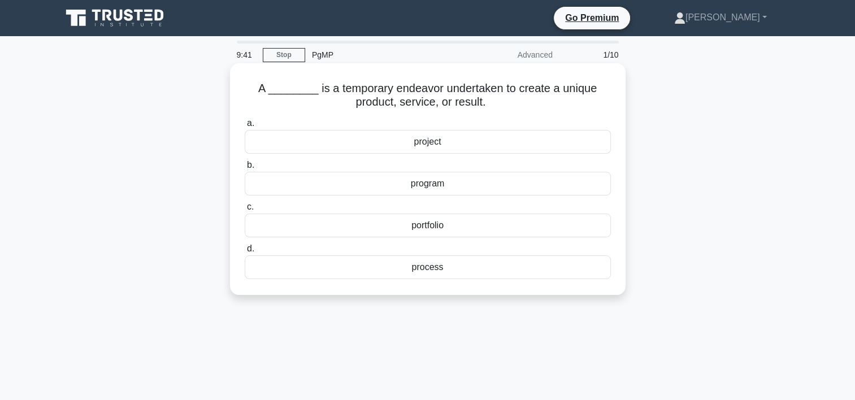
click at [425, 267] on div "process" at bounding box center [428, 267] width 366 height 24
click at [245, 252] on input "d. process" at bounding box center [245, 248] width 0 height 7
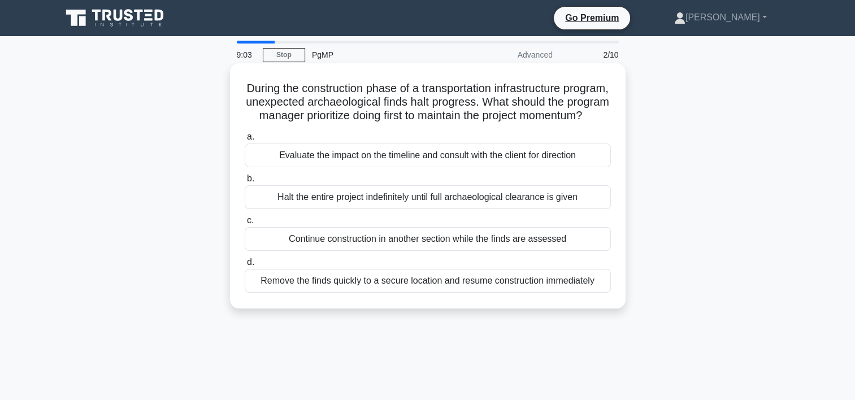
click at [367, 167] on div "Evaluate the impact on the timeline and consult with the client for direction" at bounding box center [428, 155] width 366 height 24
click at [245, 141] on input "a. Evaluate the impact on the timeline and consult with the client for direction" at bounding box center [245, 136] width 0 height 7
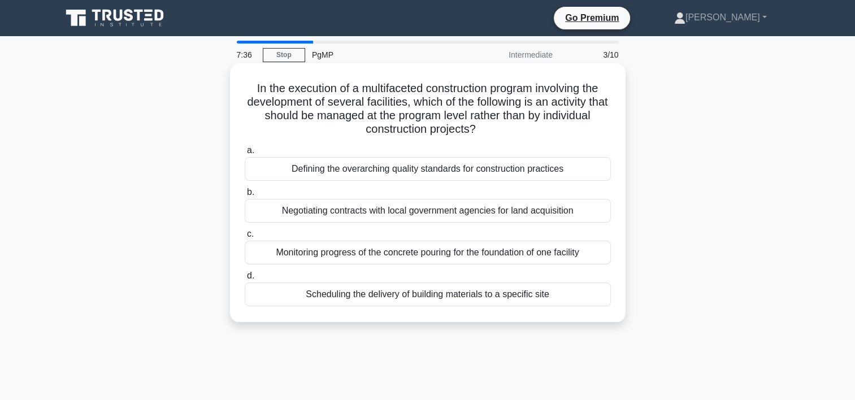
click at [372, 172] on div "Defining the overarching quality standards for construction practices" at bounding box center [428, 169] width 366 height 24
click at [245, 154] on input "a. Defining the overarching quality standards for construction practices" at bounding box center [245, 150] width 0 height 7
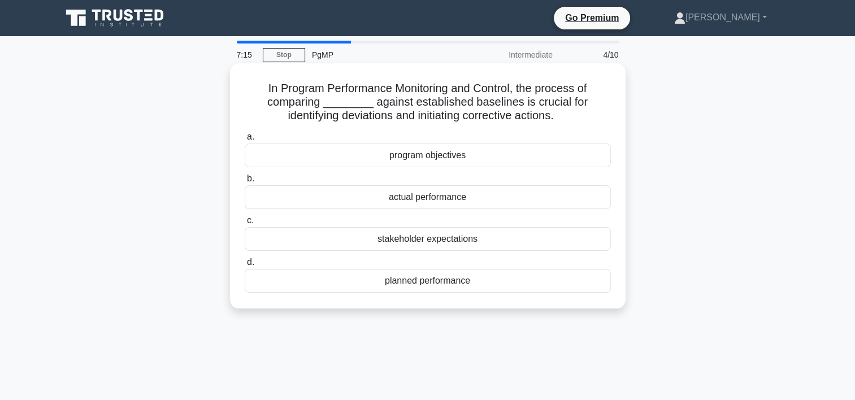
click at [442, 193] on div "actual performance" at bounding box center [428, 197] width 366 height 24
click at [245, 182] on input "b. actual performance" at bounding box center [245, 178] width 0 height 7
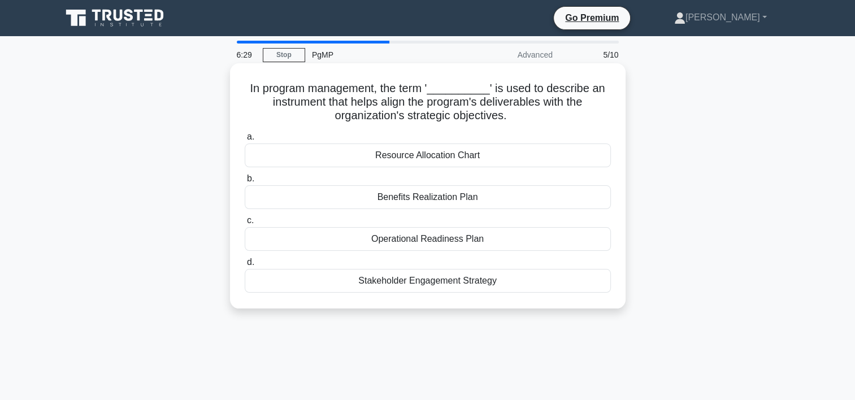
click at [460, 193] on div "Benefits Realization Plan" at bounding box center [428, 197] width 366 height 24
click at [245, 182] on input "b. Benefits Realization Plan" at bounding box center [245, 178] width 0 height 7
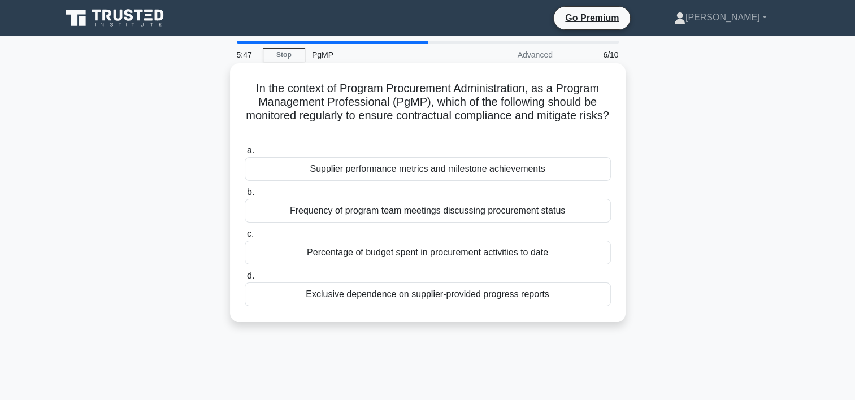
click at [543, 256] on div "Percentage of budget spent in procurement activities to date" at bounding box center [428, 253] width 366 height 24
click at [245, 238] on input "c. Percentage of budget spent in procurement activities to date" at bounding box center [245, 233] width 0 height 7
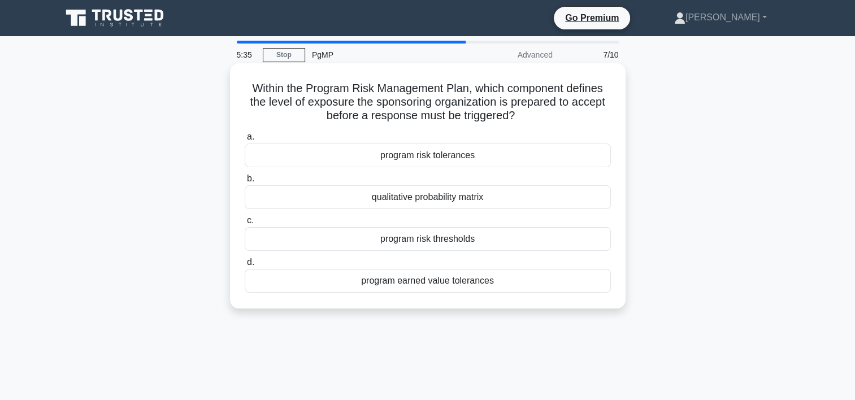
click at [484, 154] on div "program risk tolerances" at bounding box center [428, 155] width 366 height 24
click at [245, 141] on input "a. program risk tolerances" at bounding box center [245, 136] width 0 height 7
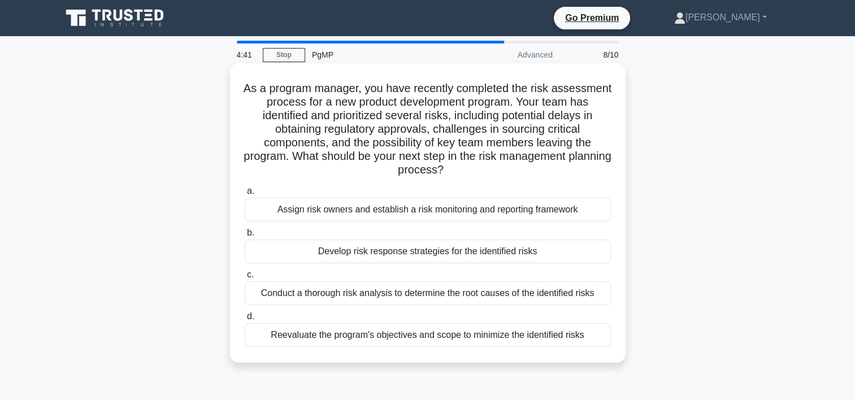
click at [513, 333] on div "Reevaluate the program's objectives and scope to minimize the identified risks" at bounding box center [428, 335] width 366 height 24
click at [245, 320] on input "d. Reevaluate the program's objectives and scope to minimize the identified ris…" at bounding box center [245, 316] width 0 height 7
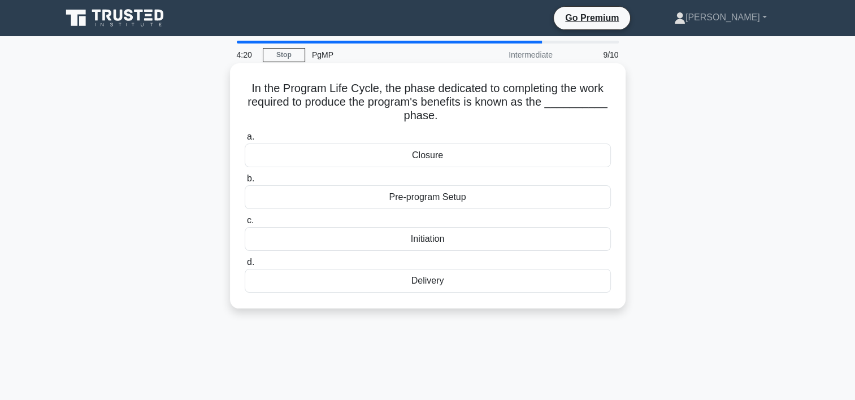
click at [441, 283] on div "Delivery" at bounding box center [428, 281] width 366 height 24
click at [245, 266] on input "d. Delivery" at bounding box center [245, 262] width 0 height 7
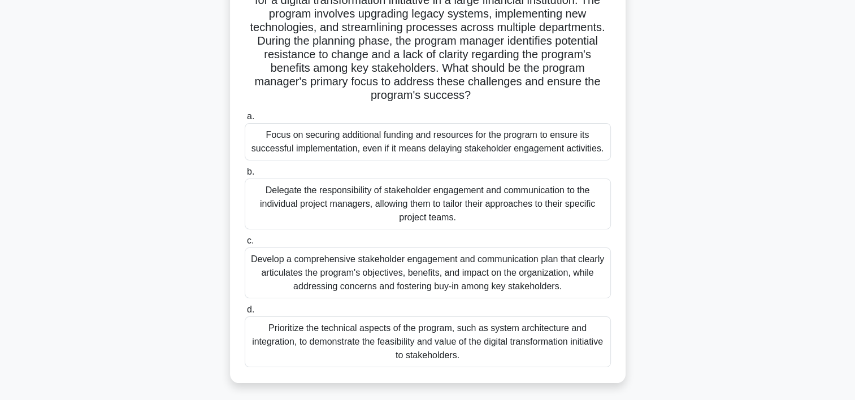
scroll to position [106, 0]
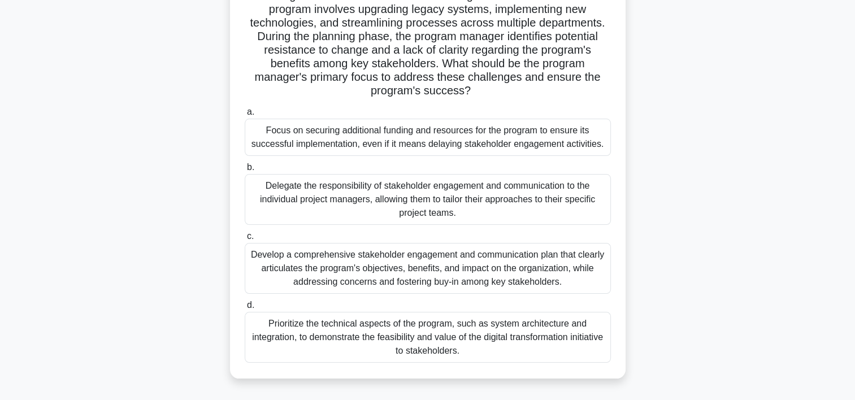
click at [508, 268] on div "Develop a comprehensive stakeholder engagement and communication plan that clea…" at bounding box center [428, 268] width 366 height 51
click at [245, 240] on input "c. Develop a comprehensive stakeholder engagement and communication plan that c…" at bounding box center [245, 236] width 0 height 7
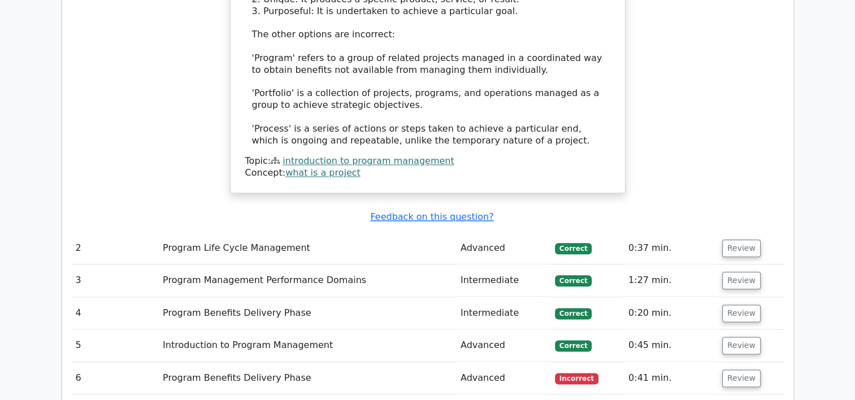
scroll to position [1416, 0]
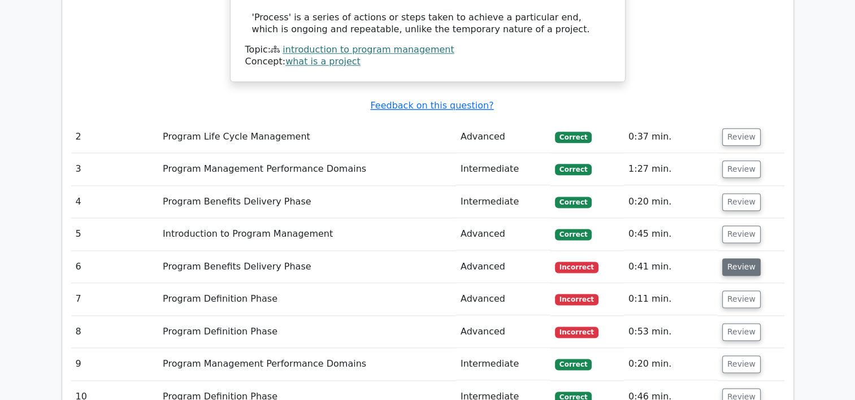
click at [735, 258] on button "Review" at bounding box center [741, 267] width 38 height 18
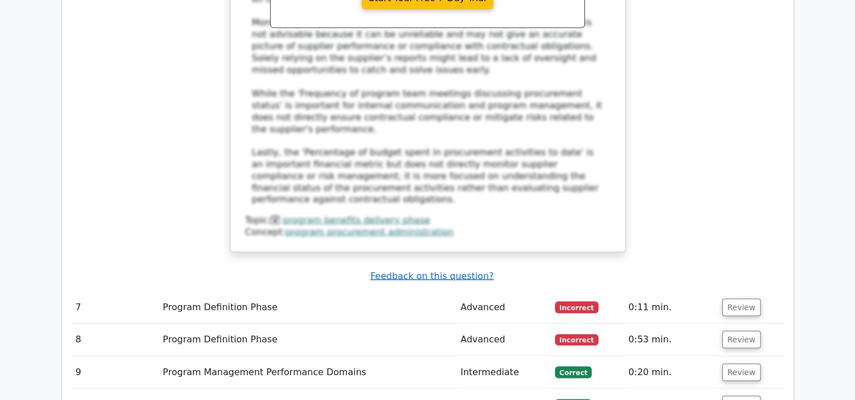
scroll to position [2058, 0]
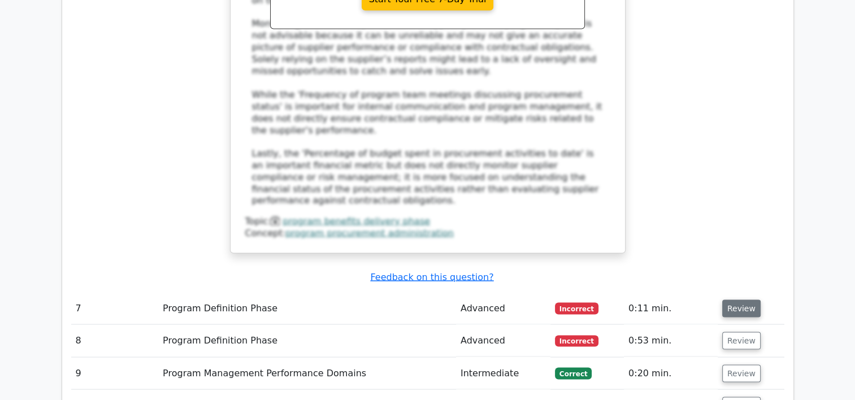
click at [741, 299] on button "Review" at bounding box center [741, 308] width 38 height 18
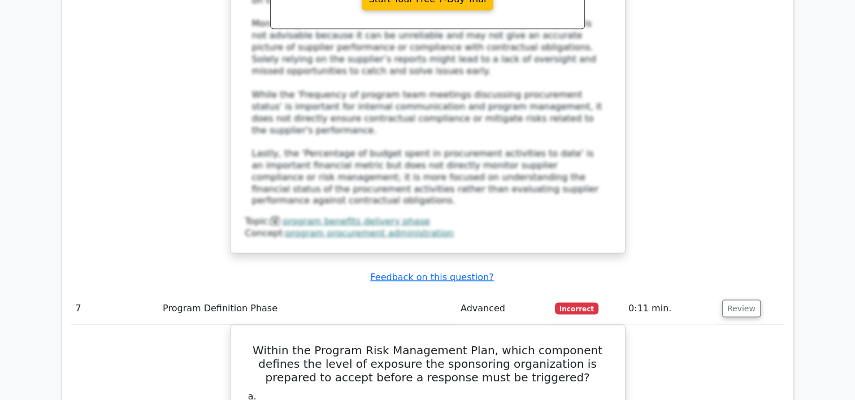
scroll to position [2139, 0]
